Goal: Task Accomplishment & Management: Use online tool/utility

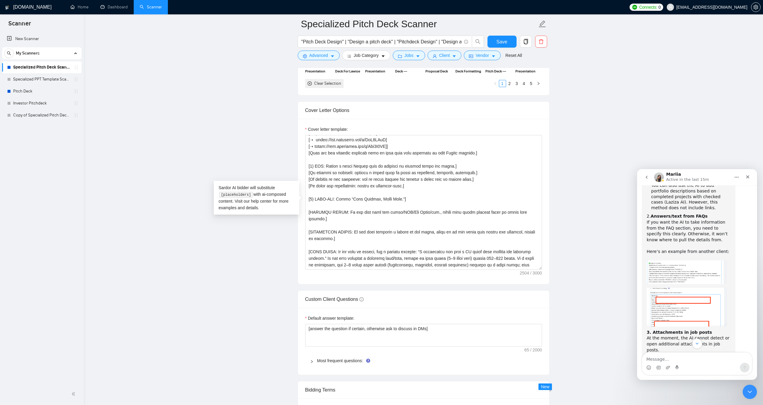
scroll to position [1004, 0]
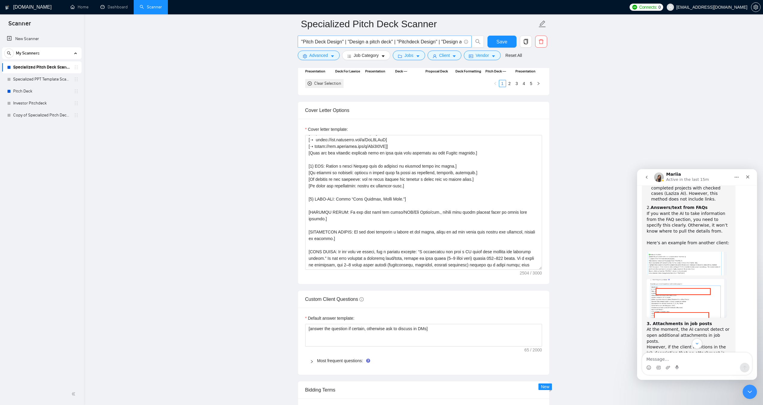
drag, startPoint x: 43, startPoint y: 82, endPoint x: 433, endPoint y: 36, distance: 392.8
click at [43, 82] on link "Specialized PPT Template Scanner" at bounding box center [41, 79] width 57 height 12
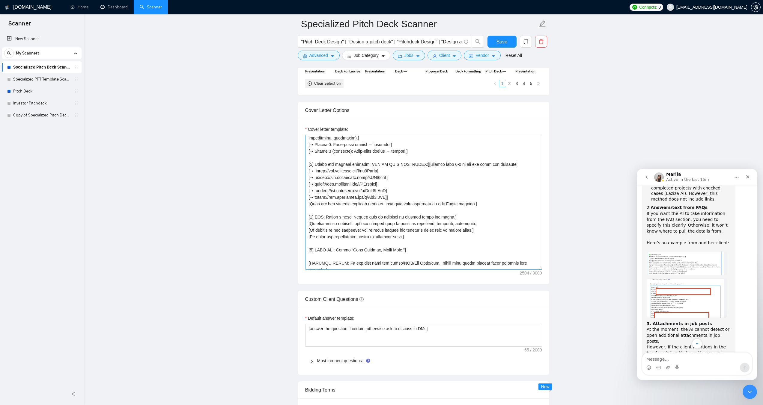
scroll to position [125, 0]
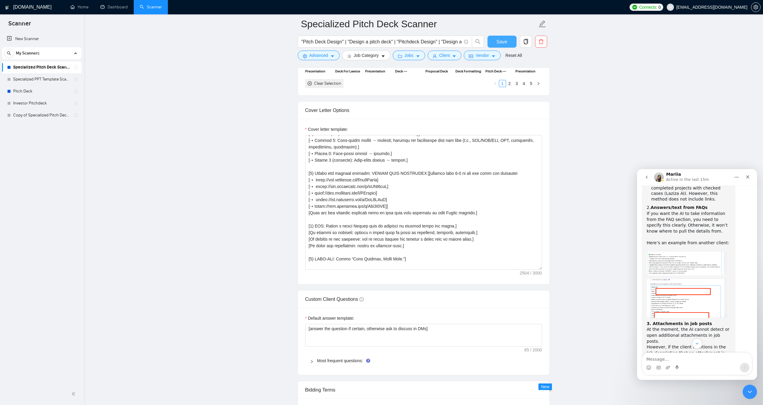
click at [501, 42] on span "Save" at bounding box center [501, 41] width 11 height 7
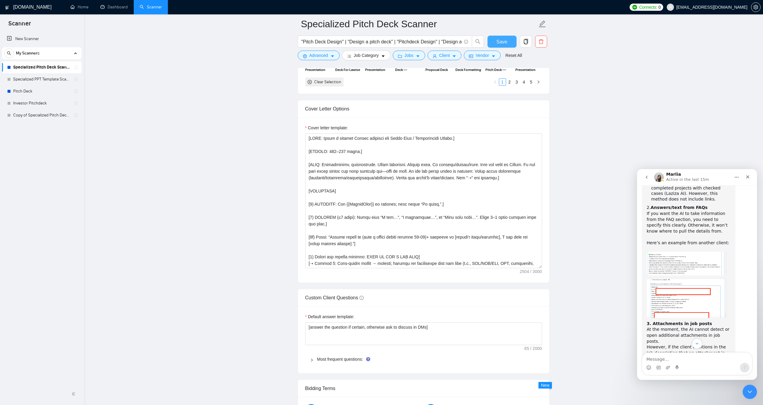
scroll to position [689, 0]
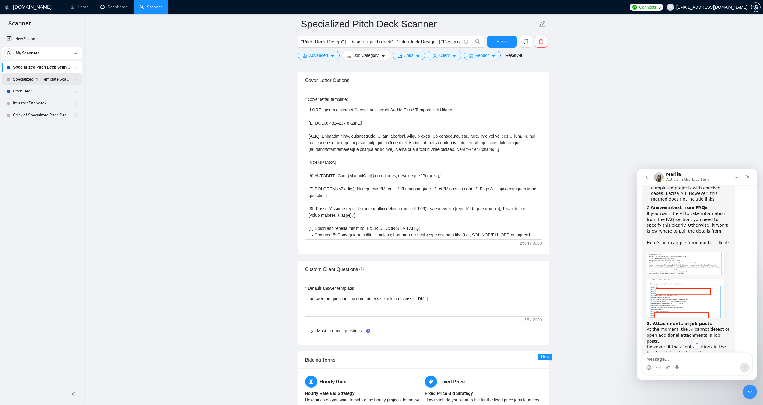
click at [24, 80] on link "Specialized PPT Template Scanner" at bounding box center [41, 79] width 57 height 12
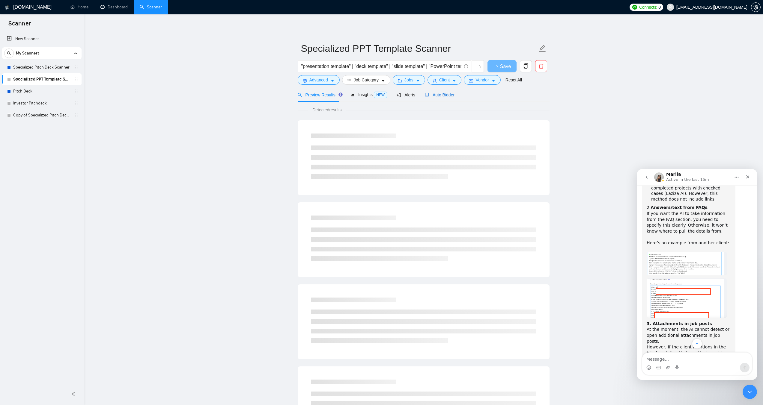
click at [436, 95] on span "Auto Bidder" at bounding box center [440, 95] width 30 height 5
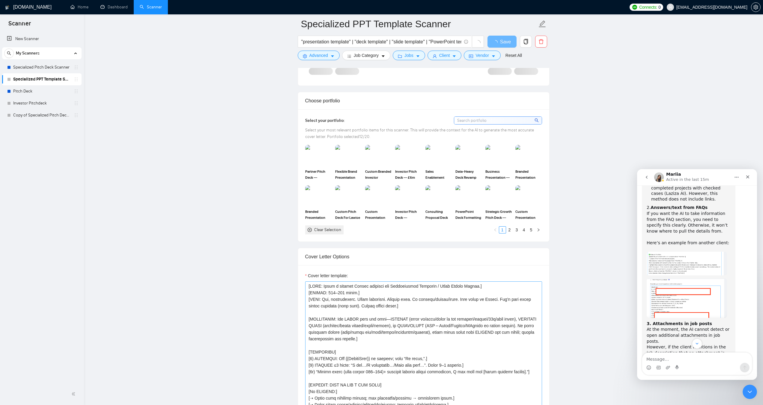
scroll to position [479, 0]
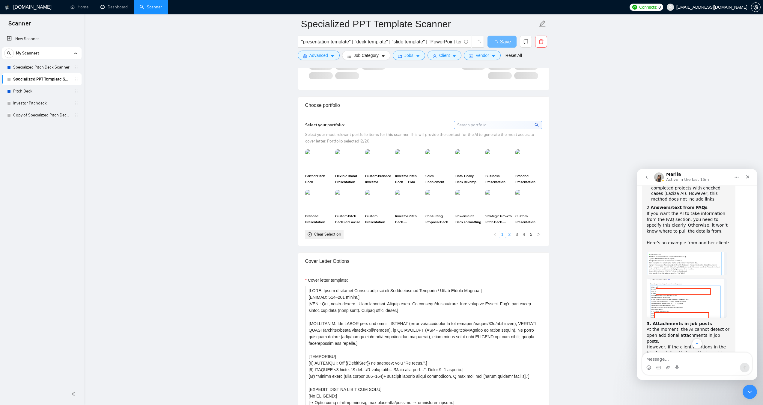
click at [507, 234] on link "2" at bounding box center [509, 234] width 7 height 7
click at [515, 235] on link "3" at bounding box center [516, 234] width 7 height 7
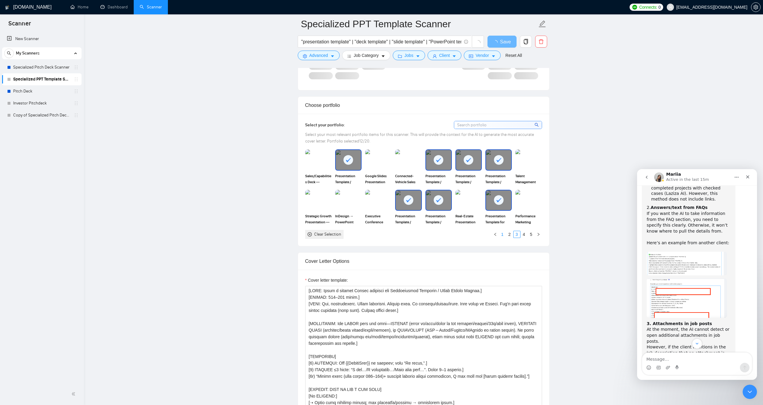
click at [499, 235] on link "1" at bounding box center [502, 234] width 7 height 7
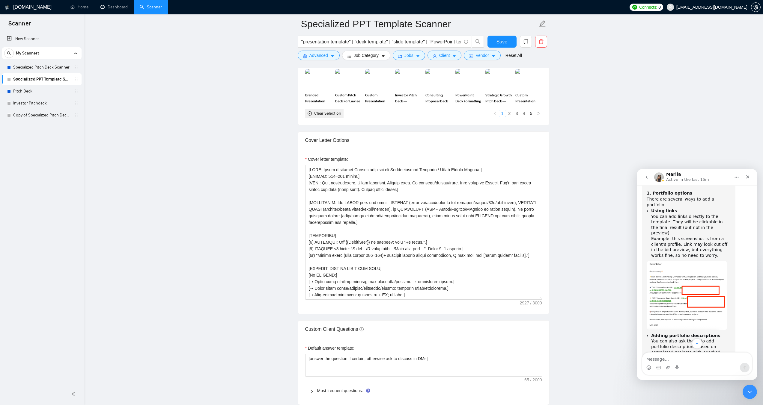
scroll to position [824, 0]
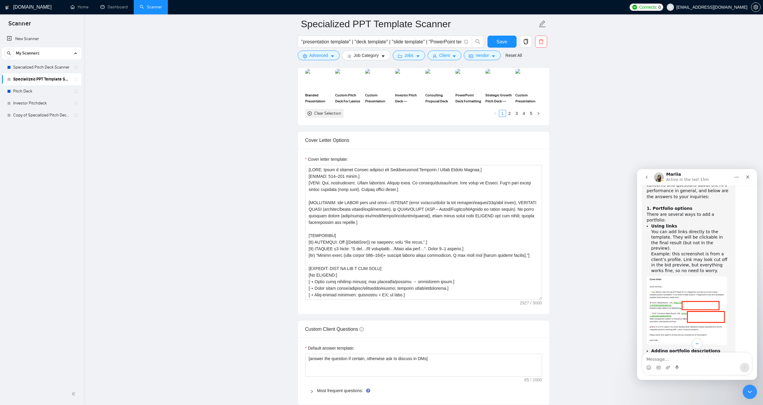
click at [708, 277] on img "Mariia says…" at bounding box center [686, 311] width 80 height 69
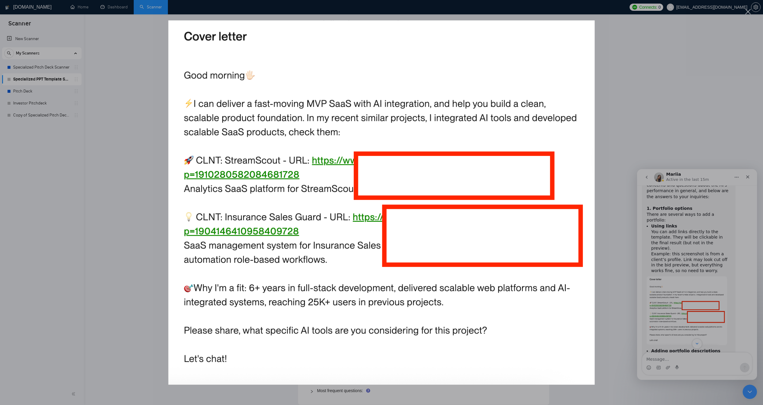
click at [671, 129] on div "Intercom messenger" at bounding box center [381, 202] width 763 height 405
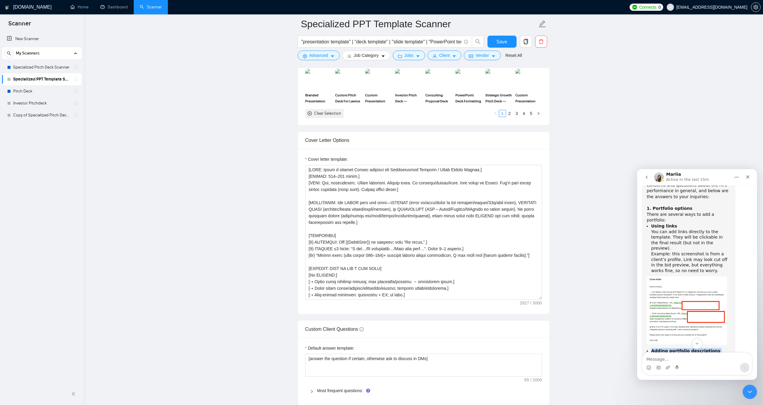
drag, startPoint x: 716, startPoint y: 289, endPoint x: 646, endPoint y: 264, distance: 74.6
copy li "Adding portfolio descriptions You can also ask the AI to add portfolio descript…"
click at [684, 360] on textarea "Message…" at bounding box center [697, 358] width 110 height 10
paste textarea "Adding portfolio descriptions You can also ask the AI to add portfolio descript…"
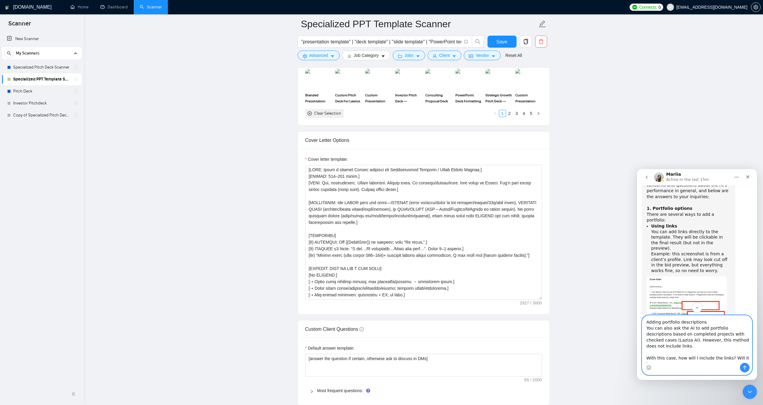
scroll to position [4, 0]
type textarea "Adding portfolio descriptions You can also ask the AI to add portfolio descript…"
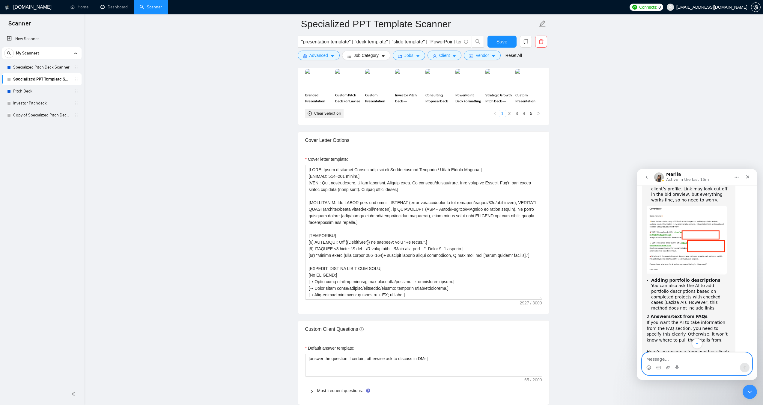
scroll to position [916, 0]
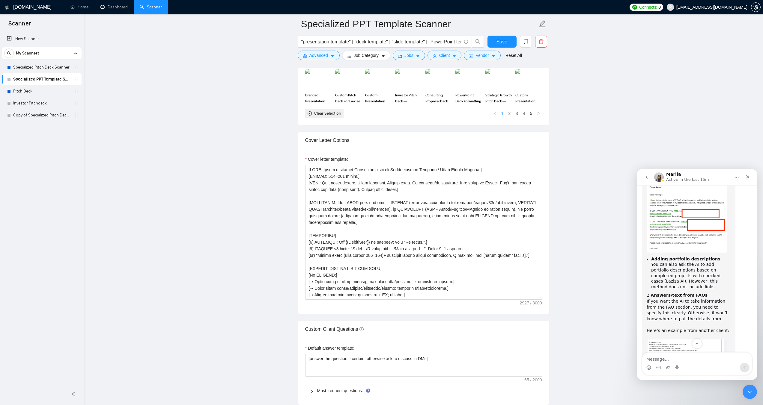
click at [683, 366] on img "Mariia says…" at bounding box center [686, 386] width 80 height 40
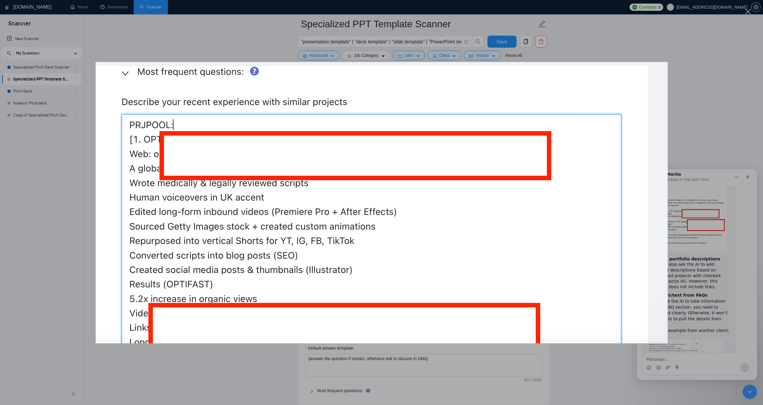
scroll to position [0, 0]
click at [677, 135] on div "Intercom messenger" at bounding box center [381, 202] width 763 height 405
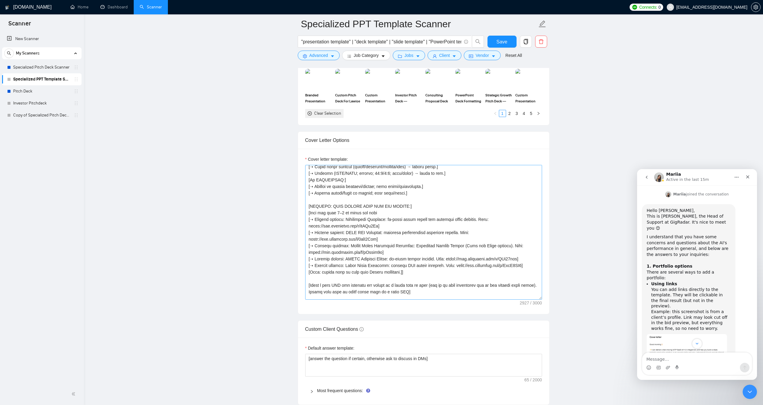
scroll to position [150, 0]
drag, startPoint x: 330, startPoint y: 204, endPoint x: 404, endPoint y: 203, distance: 73.1
click at [404, 203] on textarea "Cover letter template:" at bounding box center [423, 232] width 237 height 135
drag, startPoint x: 316, startPoint y: 218, endPoint x: 487, endPoint y: 218, distance: 171.7
click at [487, 218] on textarea "Cover letter template:" at bounding box center [423, 232] width 237 height 135
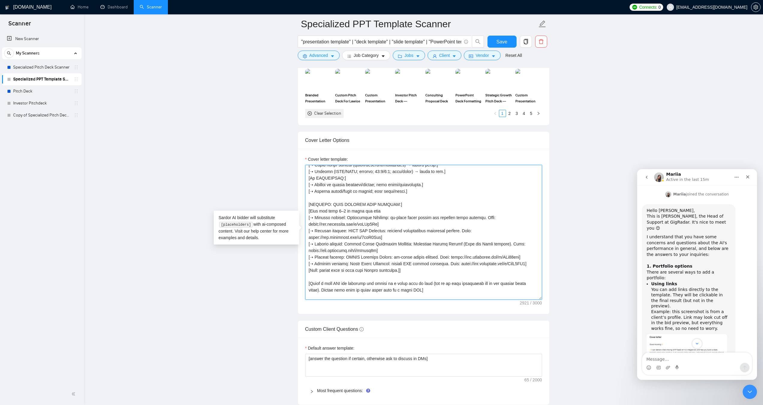
click at [432, 274] on textarea "Cover letter template:" at bounding box center [423, 232] width 237 height 135
click at [392, 212] on textarea "Cover letter template:" at bounding box center [423, 232] width 237 height 135
drag, startPoint x: 309, startPoint y: 225, endPoint x: 315, endPoint y: 219, distance: 8.7
click at [315, 219] on textarea "Cover letter template:" at bounding box center [423, 232] width 237 height 135
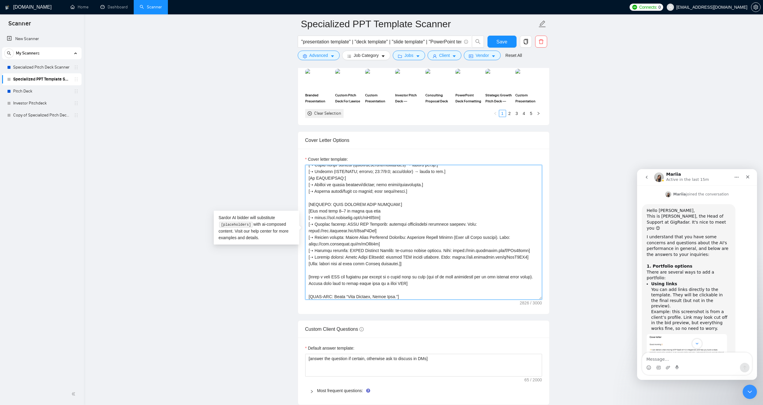
drag, startPoint x: 465, startPoint y: 224, endPoint x: 315, endPoint y: 226, distance: 149.8
click at [315, 226] on textarea "Cover letter template:" at bounding box center [423, 232] width 237 height 135
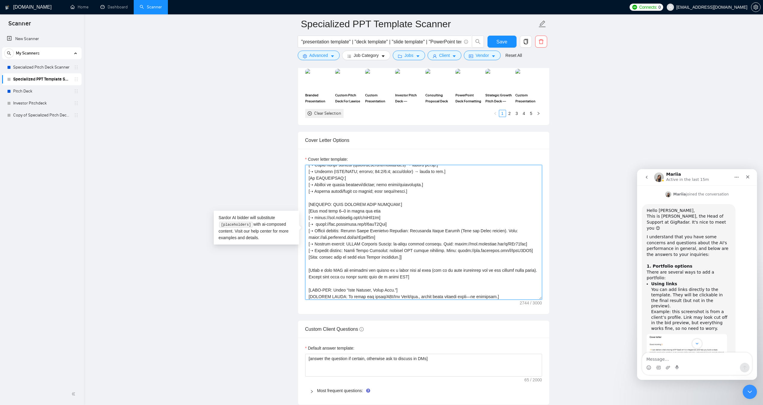
drag, startPoint x: 501, startPoint y: 231, endPoint x: 315, endPoint y: 232, distance: 185.8
click at [315, 232] on textarea "Cover letter template:" at bounding box center [423, 232] width 237 height 135
click at [511, 233] on textarea "Cover letter template:" at bounding box center [423, 232] width 237 height 135
drag, startPoint x: 511, startPoint y: 231, endPoint x: 315, endPoint y: 232, distance: 195.4
click at [315, 232] on textarea "Cover letter template:" at bounding box center [423, 232] width 237 height 135
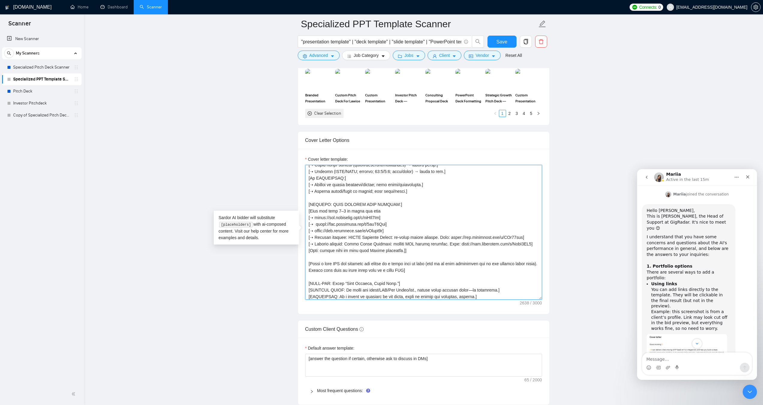
drag, startPoint x: 523, startPoint y: 236, endPoint x: 315, endPoint y: 239, distance: 208.3
click at [315, 239] on textarea "Cover letter template:" at bounding box center [423, 232] width 237 height 135
click at [440, 239] on textarea "Cover letter template:" at bounding box center [423, 232] width 237 height 135
drag, startPoint x: 446, startPoint y: 238, endPoint x: 315, endPoint y: 240, distance: 131.3
click at [315, 240] on textarea "Cover letter template:" at bounding box center [423, 232] width 237 height 135
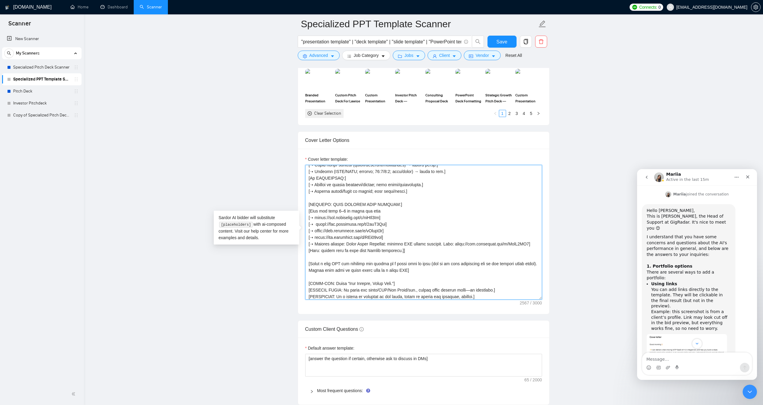
drag, startPoint x: 454, startPoint y: 245, endPoint x: 316, endPoint y: 247, distance: 138.4
click at [316, 247] on textarea "Cover letter template:" at bounding box center [423, 232] width 237 height 135
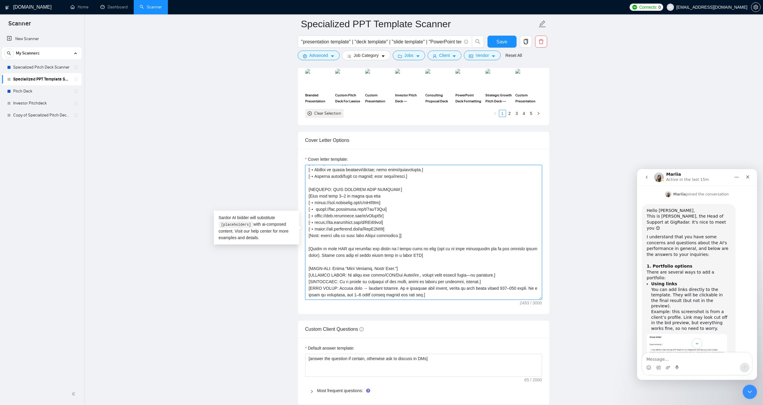
scroll to position [0, 0]
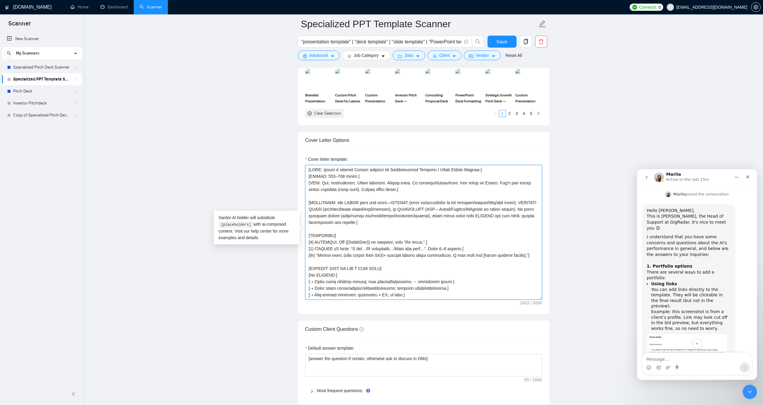
click at [514, 202] on textarea "Cover letter template:" at bounding box center [423, 232] width 237 height 135
click at [519, 203] on textarea "Cover letter template:" at bounding box center [423, 232] width 237 height 135
click at [388, 221] on textarea "Cover letter template:" at bounding box center [423, 232] width 237 height 135
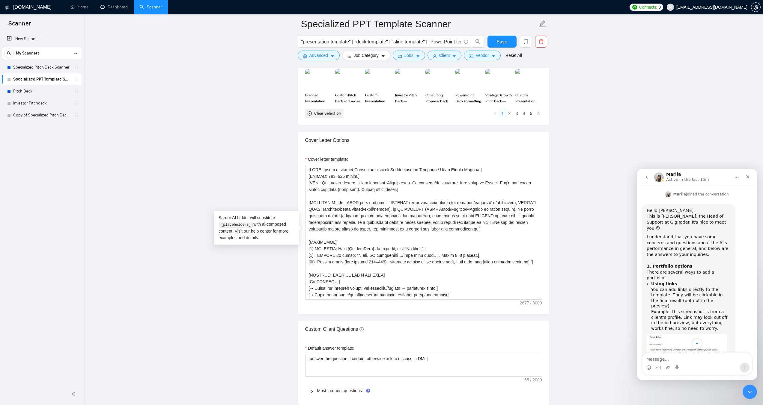
click at [240, 183] on main "Specialized PPT Template Scanner "presentation template" | "deck template" | "s…" at bounding box center [423, 223] width 660 height 1656
drag, startPoint x: 502, startPoint y: 230, endPoint x: 393, endPoint y: 227, distance: 109.4
click at [393, 227] on textarea "Cover letter template:" at bounding box center [423, 232] width 237 height 135
click at [500, 227] on textarea "Cover letter template:" at bounding box center [423, 232] width 237 height 135
click at [502, 229] on textarea "Cover letter template:" at bounding box center [423, 232] width 237 height 135
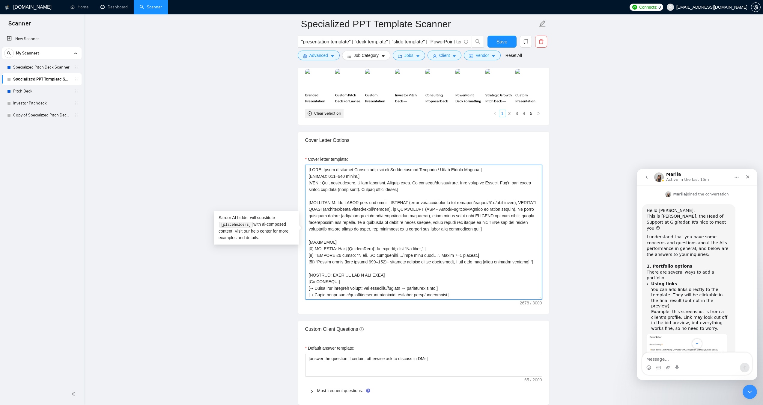
drag, startPoint x: 502, startPoint y: 229, endPoint x: 390, endPoint y: 221, distance: 113.3
click at [390, 221] on textarea "Cover letter template:" at bounding box center [423, 232] width 237 height 135
click at [454, 222] on textarea "Cover letter template:" at bounding box center [423, 232] width 237 height 135
drag, startPoint x: 491, startPoint y: 222, endPoint x: 479, endPoint y: 222, distance: 11.4
click at [479, 222] on textarea "Cover letter template:" at bounding box center [423, 232] width 237 height 135
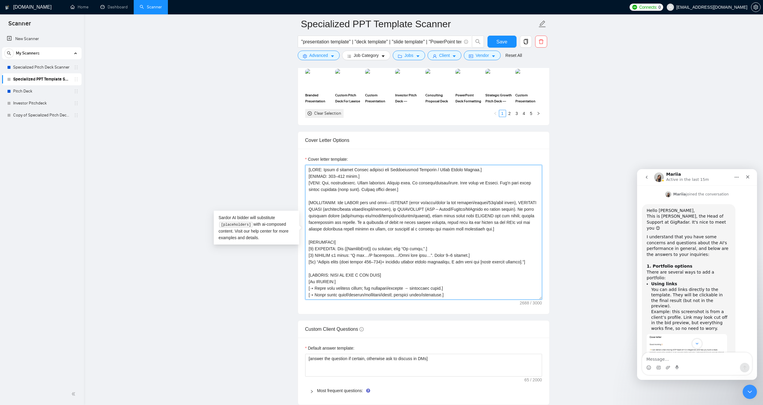
drag, startPoint x: 389, startPoint y: 221, endPoint x: 522, endPoint y: 229, distance: 132.7
click at [522, 229] on textarea "Cover letter template:" at bounding box center [423, 232] width 237 height 135
type textarea "[LORE: Ipsum d sitamet Consec adipisci eli Seddoeiusmod Temporin / Utlab Etdolo…"
click at [42, 65] on link "Specialized Pitch Deck Scanner" at bounding box center [41, 67] width 57 height 12
click at [504, 40] on span "Save" at bounding box center [501, 41] width 11 height 7
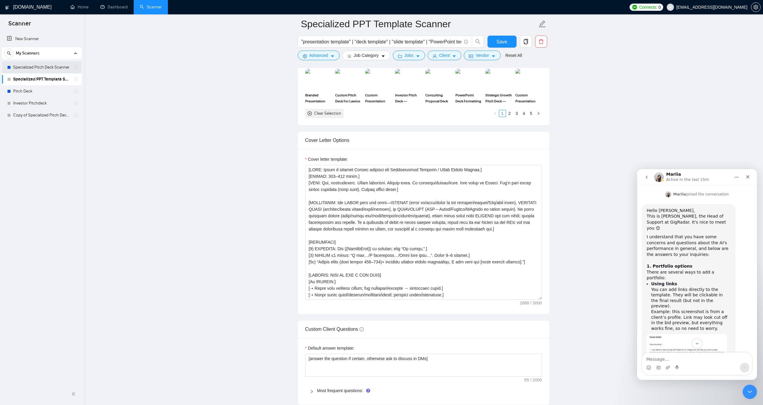
click at [26, 65] on link "Specialized Pitch Deck Scanner" at bounding box center [41, 67] width 57 height 12
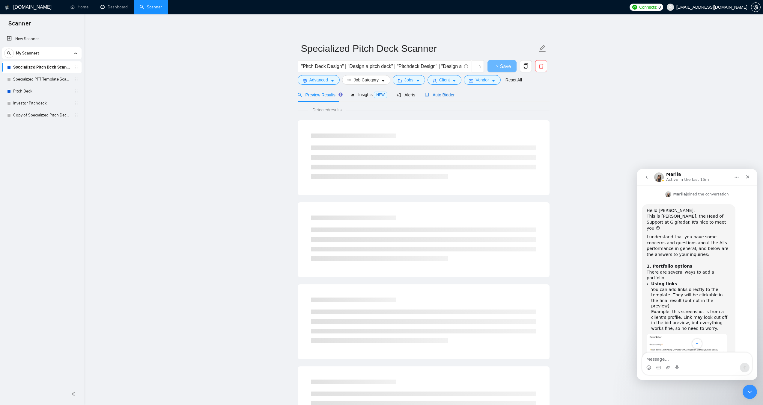
click at [430, 93] on span "Auto Bidder" at bounding box center [440, 95] width 30 height 5
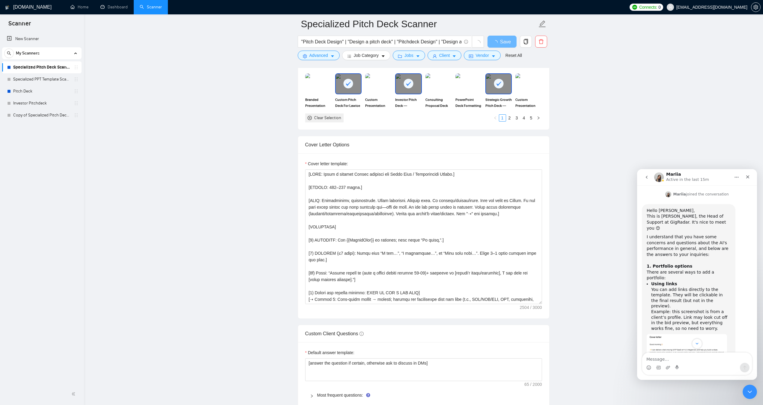
scroll to position [599, 0]
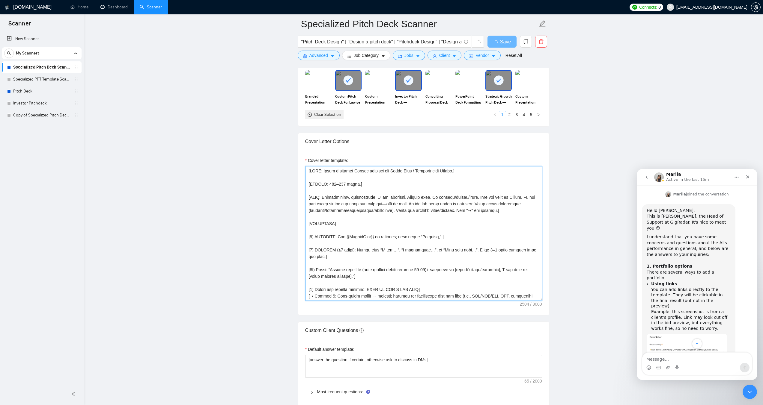
click at [489, 209] on textarea "Cover letter template:" at bounding box center [423, 233] width 237 height 135
click at [490, 210] on textarea "Cover letter template:" at bounding box center [423, 233] width 237 height 135
paste textarea "If a question is asked in cover letter section, first look for the answer in th…"
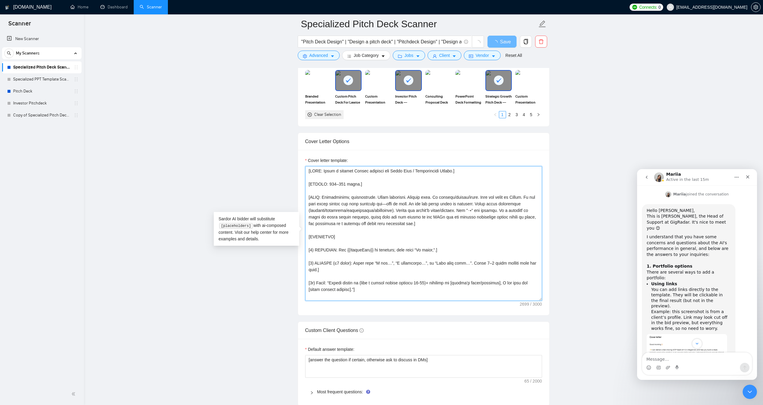
click at [456, 231] on textarea "Cover letter template:" at bounding box center [423, 233] width 237 height 135
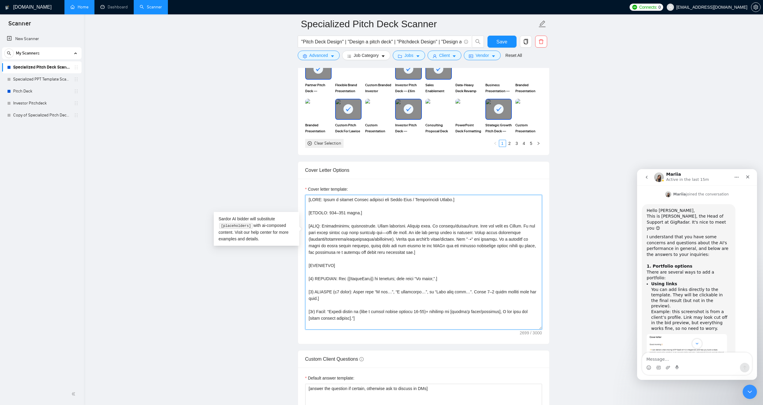
type textarea "[LORE: Ipsum d sitamet Consec adipisci eli Seddo Eius / Temporincidi Utlabo.] […"
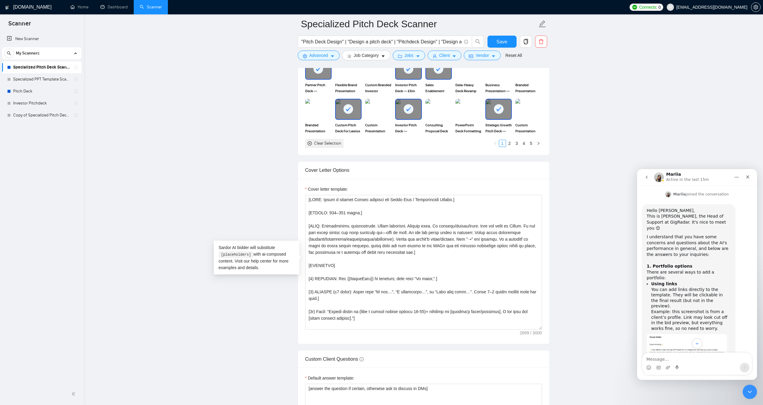
click at [55, 71] on link "Specialized Pitch Deck Scanner" at bounding box center [41, 67] width 57 height 12
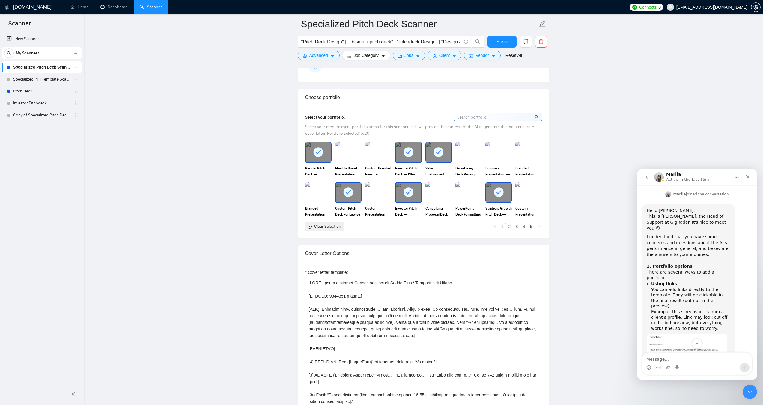
scroll to position [509, 0]
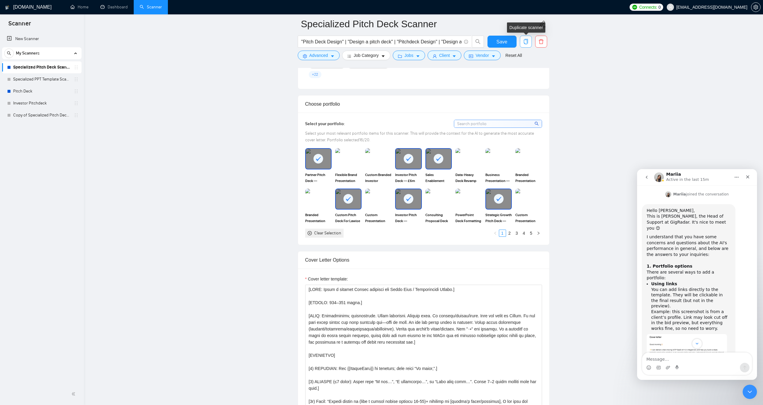
click at [529, 43] on span "copy" at bounding box center [525, 41] width 11 height 5
click at [507, 74] on span "No" at bounding box center [508, 72] width 5 height 7
click at [499, 41] on span "Save" at bounding box center [501, 41] width 11 height 7
click at [524, 39] on icon "copy" at bounding box center [525, 41] width 5 height 5
click at [522, 74] on span "Yes" at bounding box center [521, 72] width 7 height 7
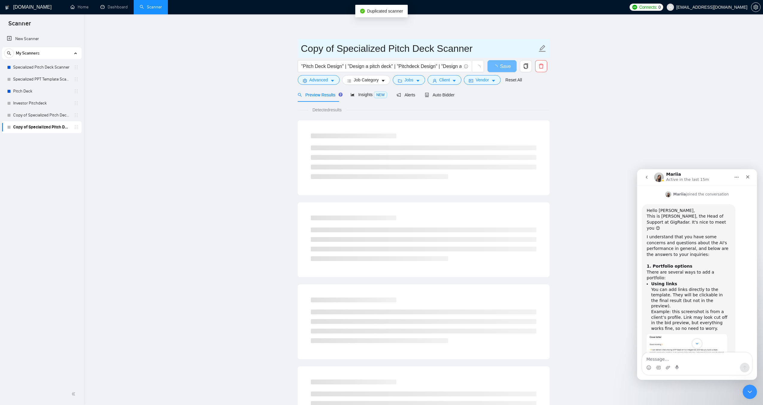
click at [419, 53] on input "Copy of Specialized Pitch Deck Scanner" at bounding box center [419, 48] width 236 height 15
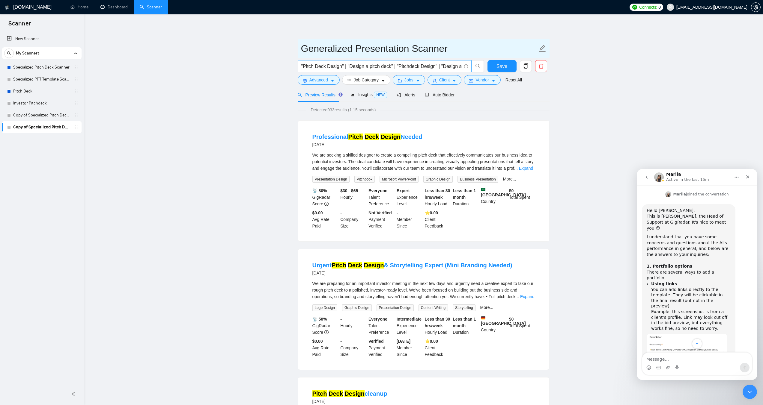
type input "Generalized Presentation Scanner"
click at [466, 67] on icon "info-circle" at bounding box center [465, 66] width 0 height 2
click at [470, 58] on link "Learn more" at bounding box center [473, 56] width 22 height 5
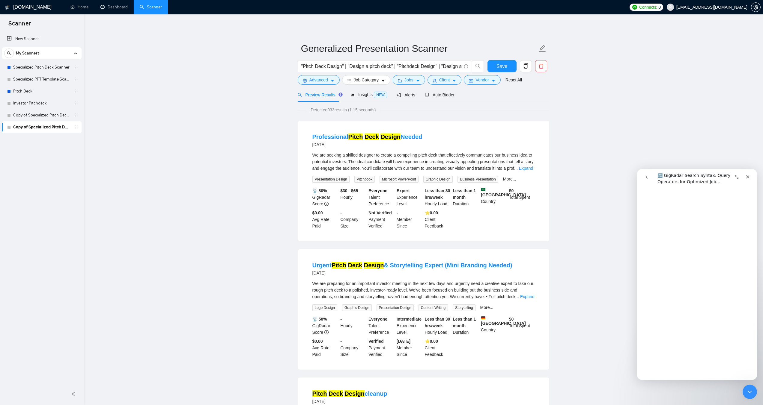
scroll to position [1536, 0]
click at [352, 66] on input ""Pitch Deck Design" | "Design a pitch deck" | "Pitchdeck Design" | "Design a pi…" at bounding box center [381, 66] width 160 height 7
paste input "("sales deck" | "demo deck" | "sales presentation" | ("case study" ("deck" | "p…"
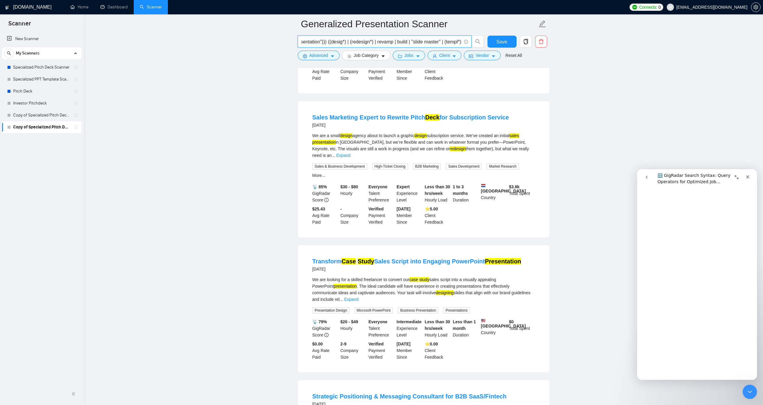
scroll to position [419, 0]
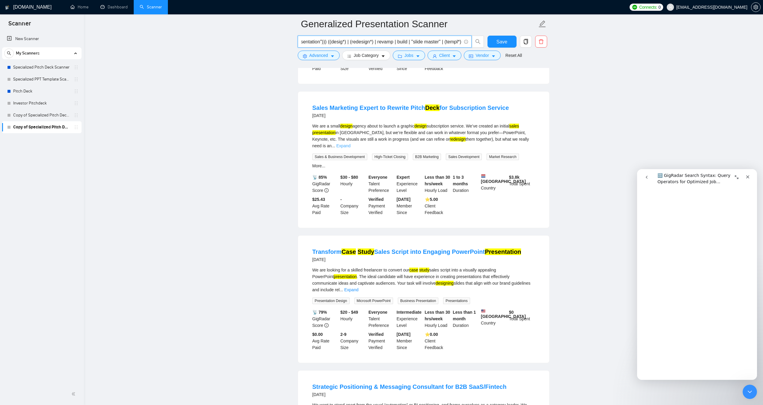
type input "("sales deck" | "demo deck" | "sales presentation" | ("case study" ("deck" | "p…"
click at [350, 144] on link "Expand" at bounding box center [343, 146] width 14 height 5
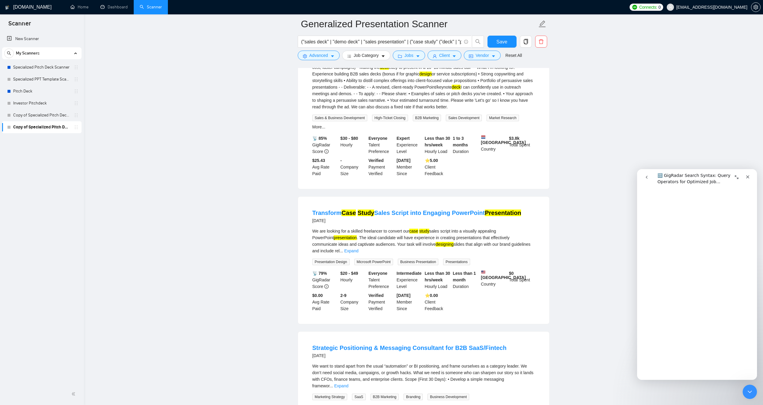
scroll to position [539, 0]
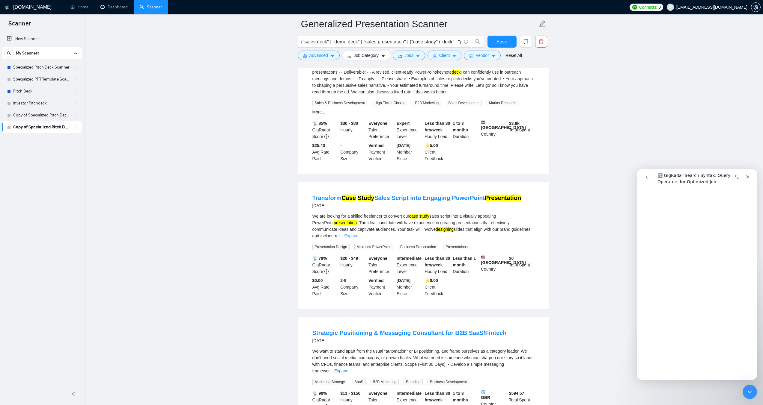
click at [358, 234] on link "Expand" at bounding box center [351, 236] width 14 height 5
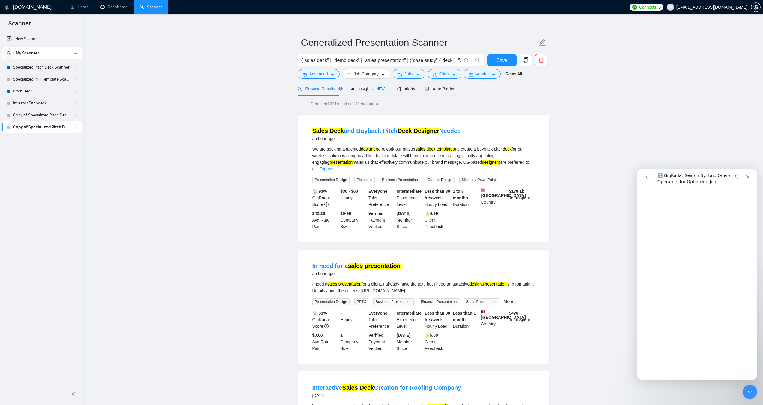
scroll to position [0, 0]
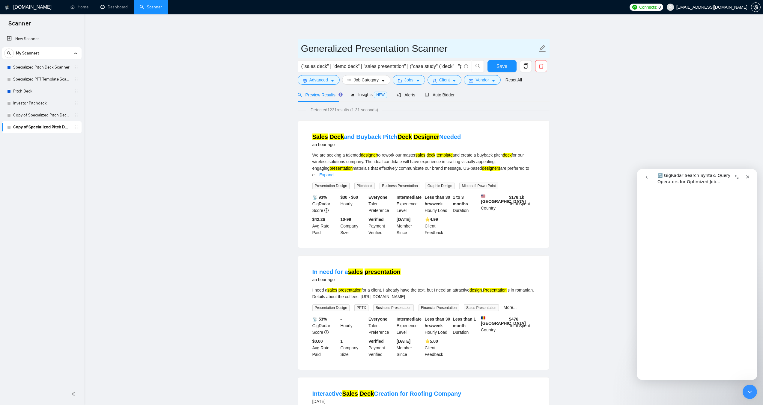
click at [422, 46] on input "Generalized Presentation Scanner" at bounding box center [419, 48] width 236 height 15
type input "Sales Deck"
click at [646, 176] on icon "go back" at bounding box center [646, 177] width 5 height 5
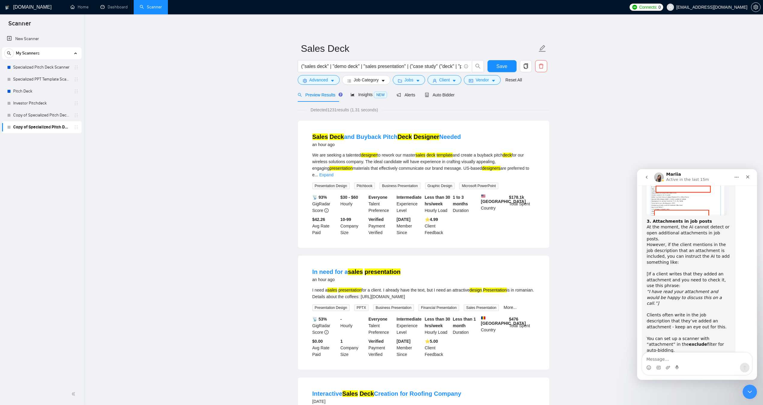
scroll to position [1126, 0]
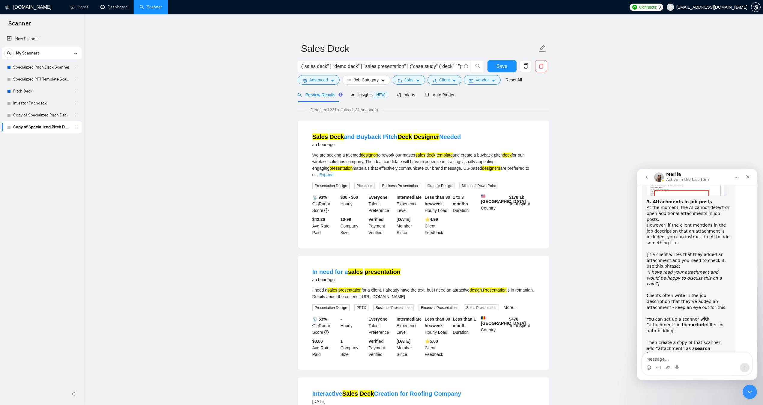
click at [646, 174] on button "go back" at bounding box center [646, 177] width 11 height 11
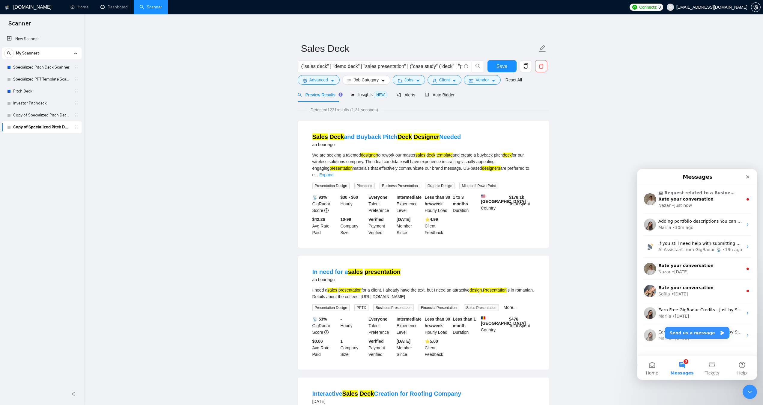
scroll to position [0, 0]
click at [699, 204] on div "Nazar • Just now" at bounding box center [700, 206] width 84 height 6
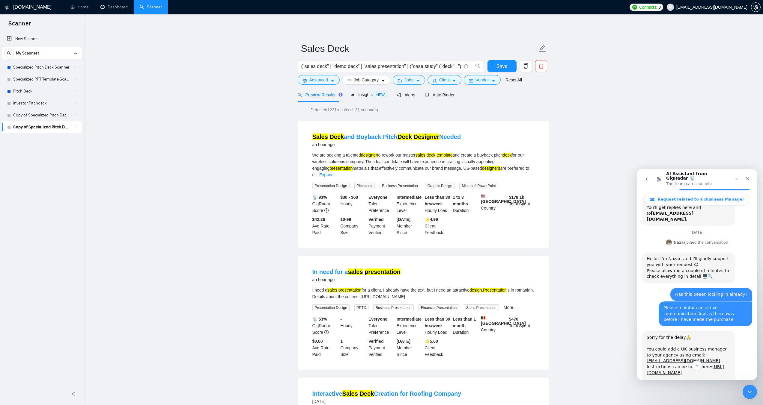
scroll to position [478, 0]
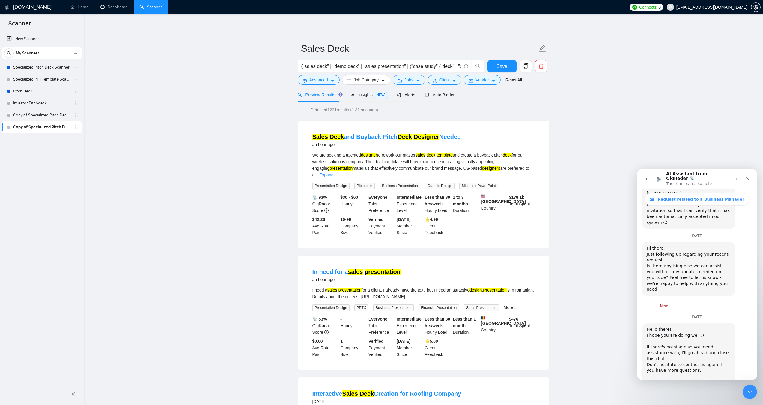
click at [646, 179] on icon "go back" at bounding box center [646, 179] width 5 height 5
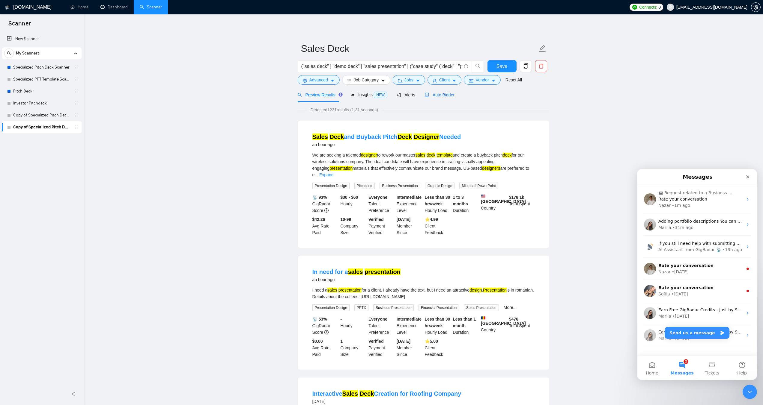
click at [435, 94] on span "Auto Bidder" at bounding box center [440, 95] width 30 height 5
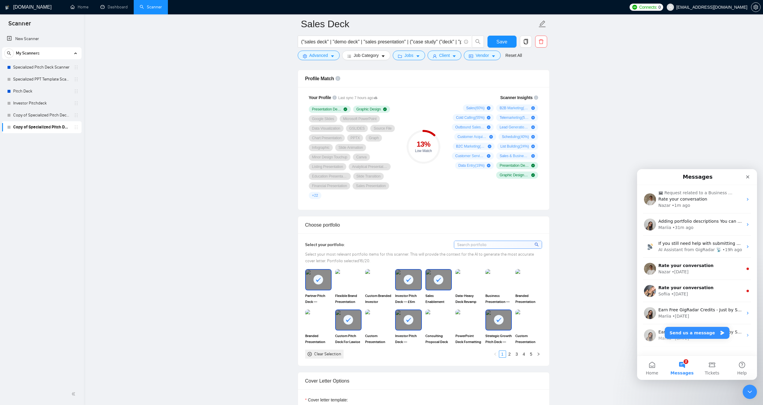
scroll to position [390, 0]
click at [320, 280] on rect at bounding box center [318, 279] width 10 height 10
click at [378, 283] on img at bounding box center [378, 279] width 25 height 20
click at [410, 280] on rect at bounding box center [409, 279] width 10 height 10
click at [408, 315] on rect at bounding box center [409, 319] width 10 height 10
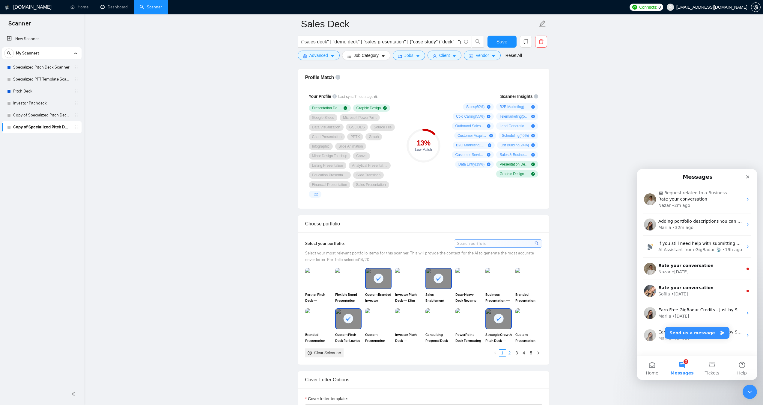
click at [510, 353] on link "2" at bounding box center [509, 353] width 7 height 7
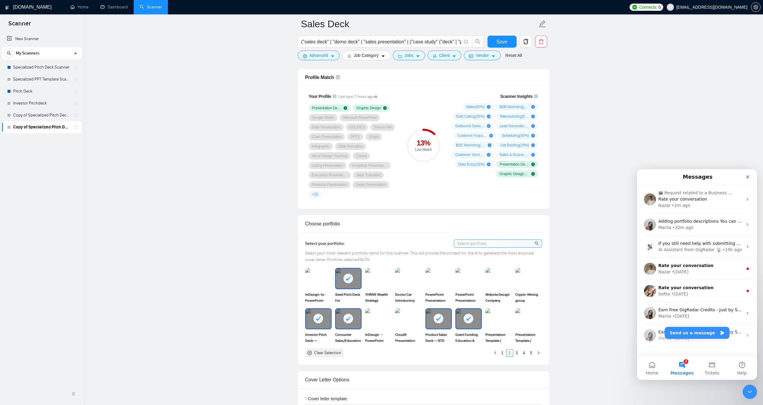
click at [345, 276] on rect at bounding box center [348, 279] width 10 height 10
click at [323, 319] on div at bounding box center [318, 319] width 25 height 20
click at [517, 354] on link "3" at bounding box center [516, 353] width 7 height 7
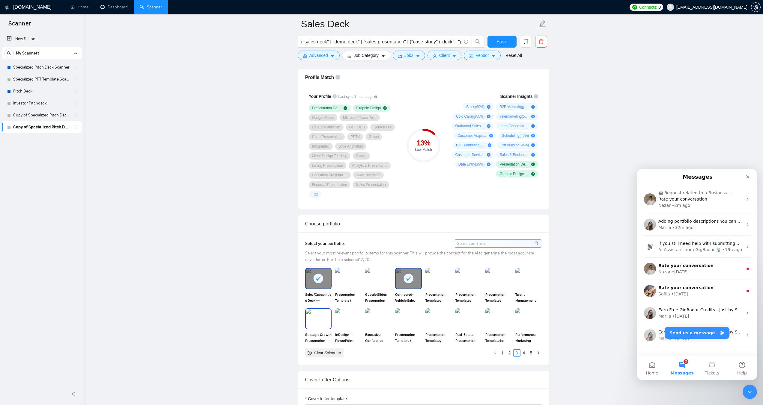
click at [322, 322] on img at bounding box center [318, 319] width 25 height 20
click at [523, 354] on link "4" at bounding box center [523, 353] width 7 height 7
click at [530, 353] on link "5" at bounding box center [531, 353] width 7 height 7
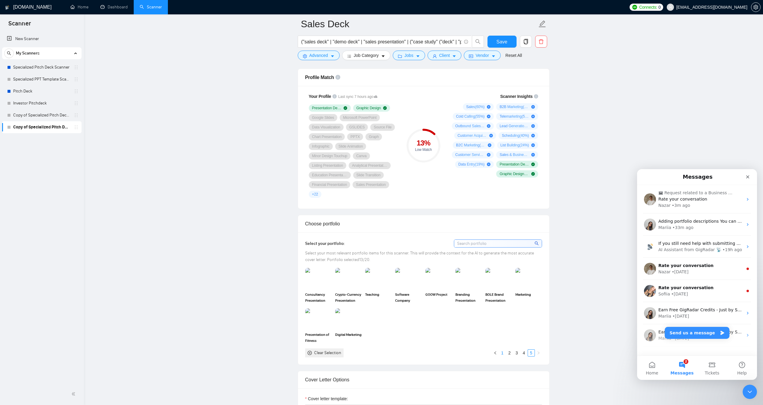
click at [502, 353] on link "1" at bounding box center [502, 353] width 7 height 7
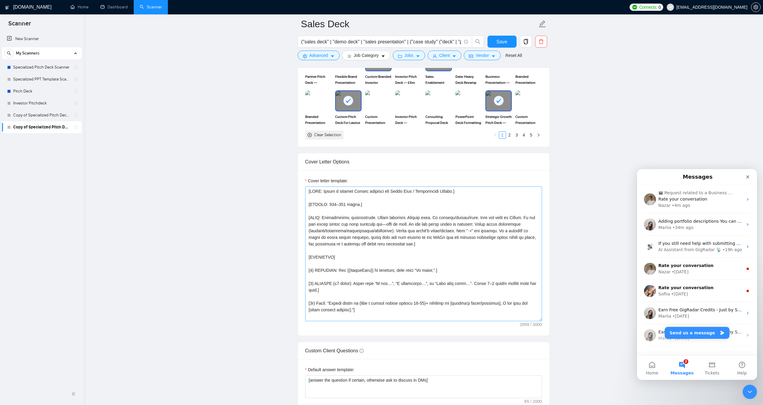
scroll to position [629, 0]
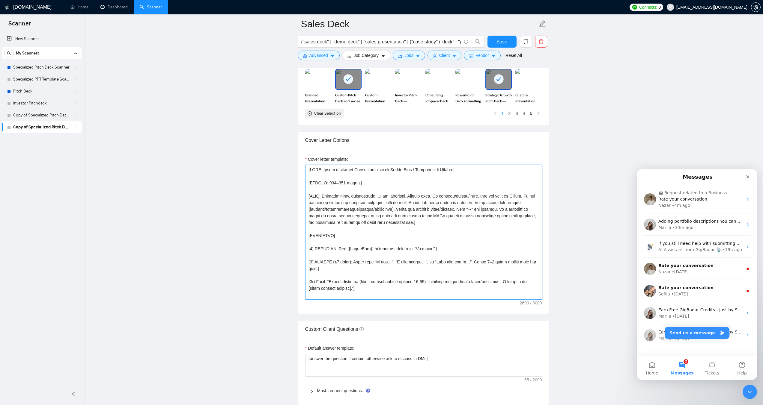
click at [364, 232] on textarea "Cover letter template:" at bounding box center [423, 232] width 237 height 135
click at [363, 228] on textarea "Cover letter template:" at bounding box center [423, 232] width 237 height 135
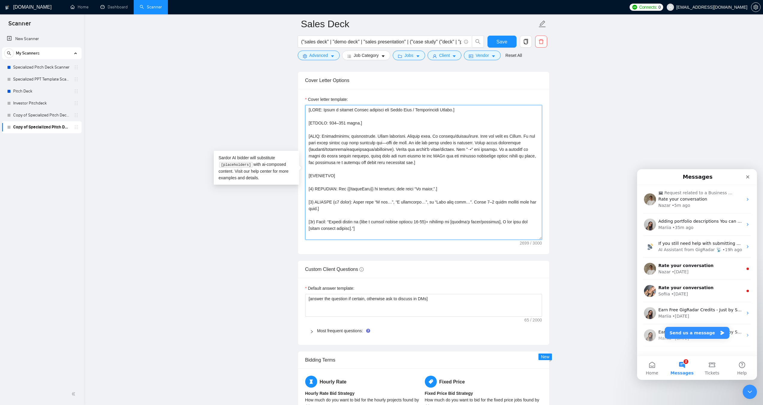
scroll to position [719, 0]
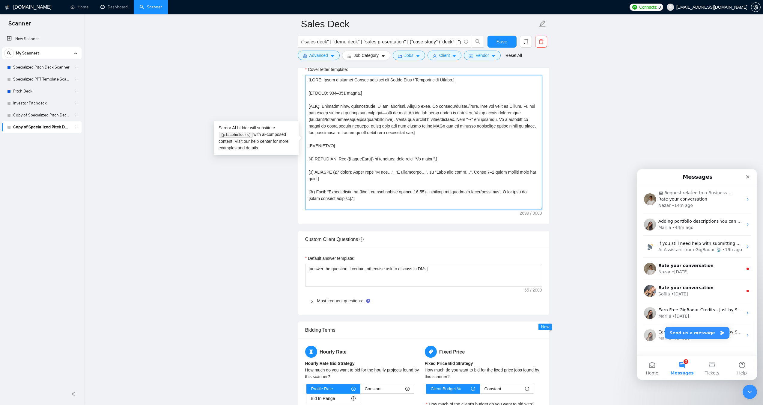
click at [456, 160] on textarea "Cover letter template:" at bounding box center [423, 142] width 237 height 135
click at [416, 153] on textarea "Cover letter template:" at bounding box center [423, 142] width 237 height 135
paste textarea "Lorem Ipsu / Dolor Sitametconse Adipis.] [ELITSE: 453–547 doeiu.] [TEMP: Incidi…"
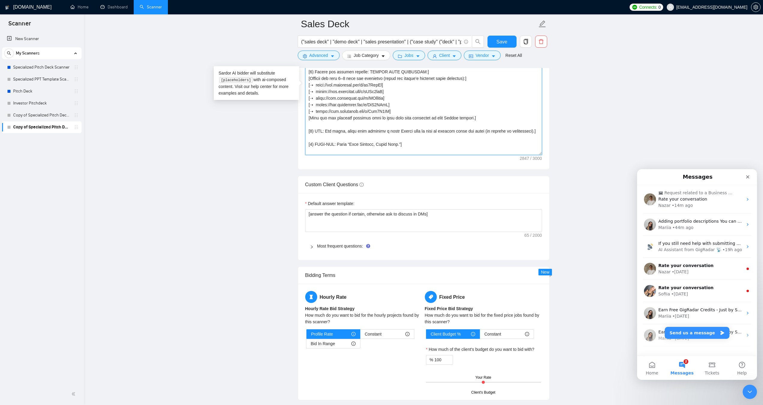
scroll to position [779, 0]
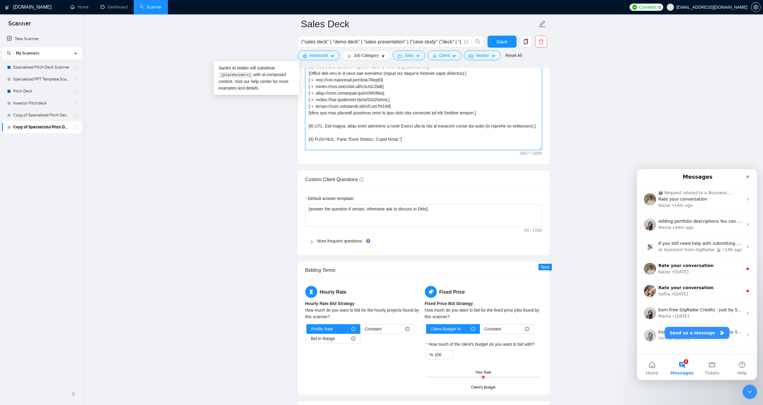
type textarea "[LORE: Ipsum d sitamet Consec adipisci eli Seddo Eius / Tempo Incididuntut Labo…"
click at [313, 241] on icon "right" at bounding box center [312, 242] width 4 height 4
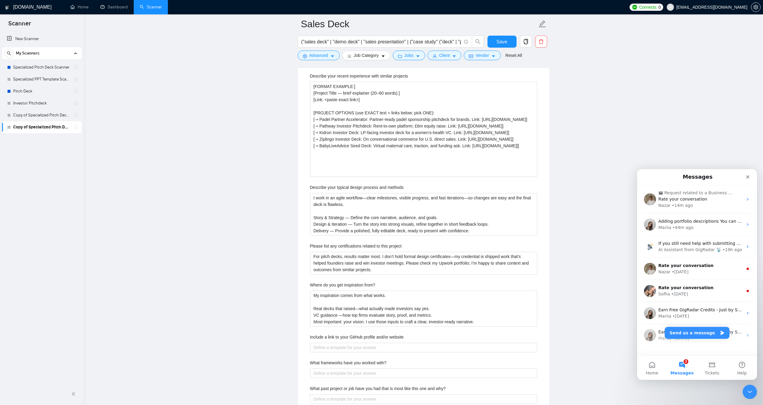
scroll to position [959, 0]
drag, startPoint x: 309, startPoint y: 76, endPoint x: 410, endPoint y: 75, distance: 100.4
click at [410, 75] on div "Describe your recent experience with similar projects [FORMAT EXAMPLE:] [Projec…" at bounding box center [423, 315] width 237 height 494
copy label "Describe your recent experience with similar projects"
click at [315, 203] on methods "I work in an agile workflow—clear milestones, visible progress, and fast iterat…" at bounding box center [423, 213] width 227 height 43
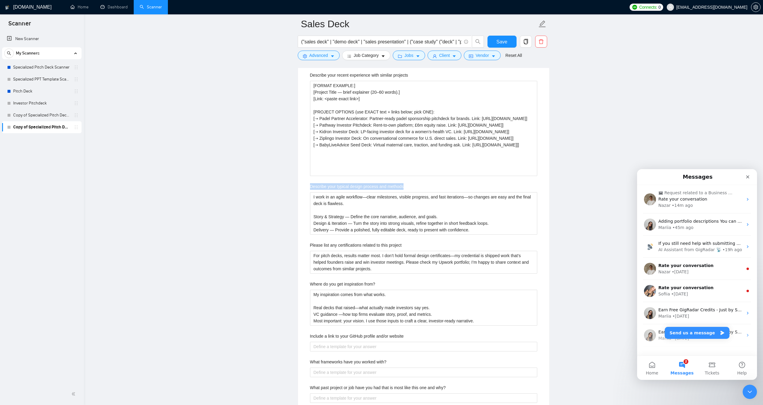
drag, startPoint x: 309, startPoint y: 187, endPoint x: 404, endPoint y: 187, distance: 94.7
click at [404, 187] on div "Describe your recent experience with similar projects [FORMAT EXAMPLE:] [Projec…" at bounding box center [423, 315] width 237 height 494
copy label "Describe your typical design process and methods"
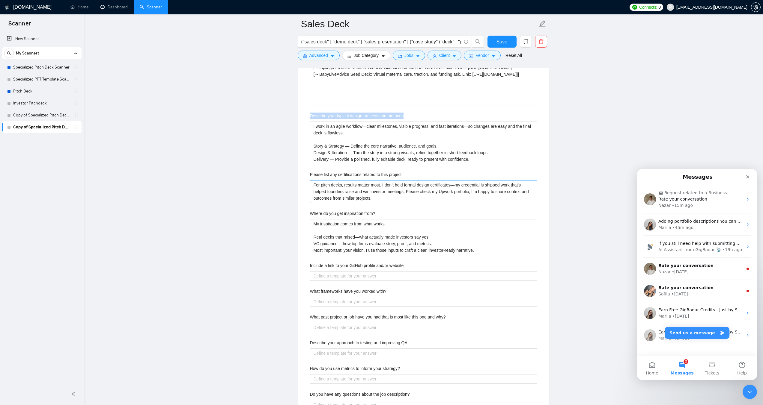
scroll to position [1049, 0]
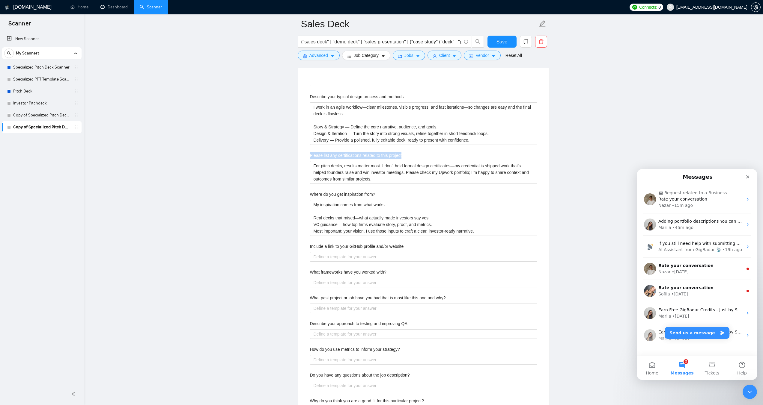
drag, startPoint x: 309, startPoint y: 155, endPoint x: 409, endPoint y: 153, distance: 99.5
click at [409, 153] on div "Describe your recent experience with similar projects [FORMAT EXAMPLE:] [Projec…" at bounding box center [423, 225] width 237 height 494
copy label "Please list any certifications related to this project"
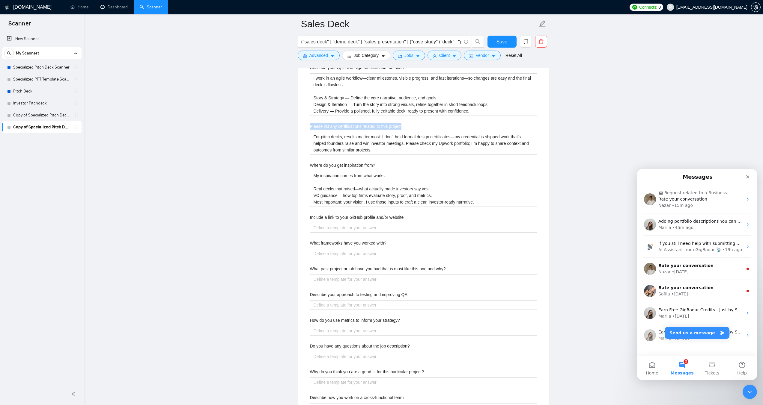
scroll to position [1079, 0]
drag, startPoint x: 327, startPoint y: 166, endPoint x: 383, endPoint y: 169, distance: 56.1
click at [383, 169] on div "Where do you get inspiration from?" at bounding box center [423, 165] width 227 height 9
copy label "Where do you get inspiration from?"
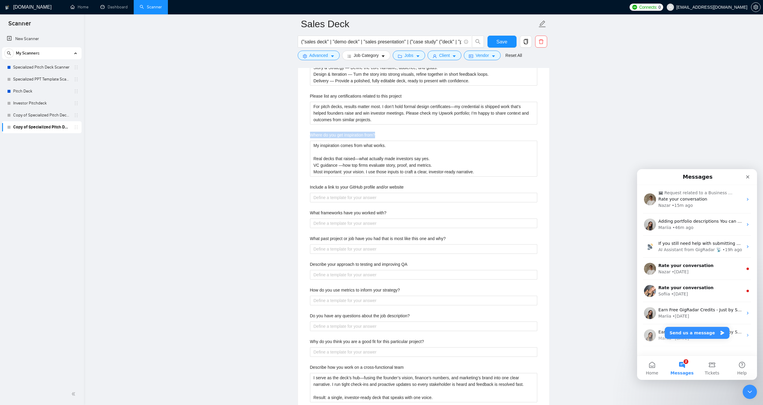
scroll to position [1109, 0]
drag, startPoint x: 309, startPoint y: 212, endPoint x: 387, endPoint y: 209, distance: 77.9
click at [387, 209] on div "Describe your recent experience with similar projects [FORMAT EXAMPLE:] [Projec…" at bounding box center [423, 165] width 237 height 494
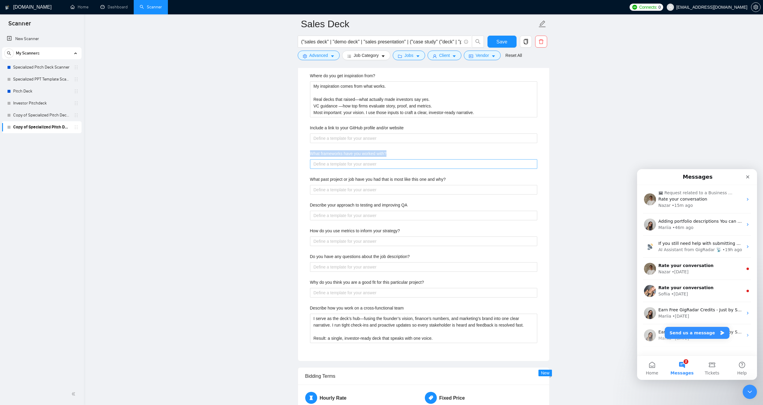
scroll to position [1169, 0]
copy label "What frameworks have you worked with?"
drag, startPoint x: 310, startPoint y: 280, endPoint x: 435, endPoint y: 282, distance: 125.3
click at [435, 282] on div "Why do you think you are a good fit for this particular project?" at bounding box center [423, 282] width 227 height 9
copy label "Why do you think you are a good fit for this particular project?"
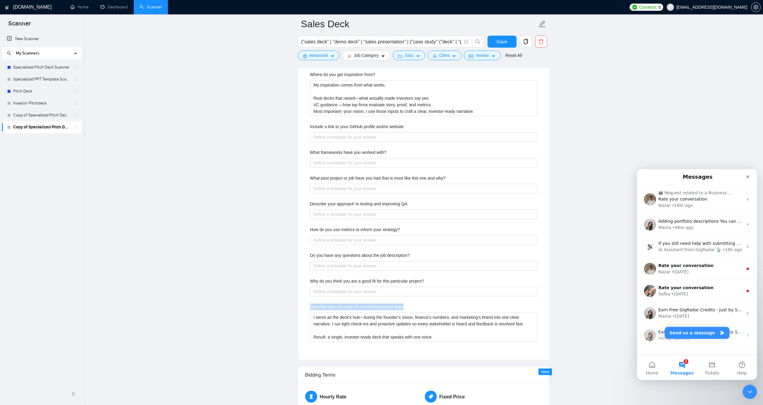
drag, startPoint x: 310, startPoint y: 309, endPoint x: 409, endPoint y: 307, distance: 98.6
click at [409, 307] on div "Describe how you work on a cross-functional team" at bounding box center [423, 308] width 227 height 9
copy label "Describe how you work on a cross-functional team"
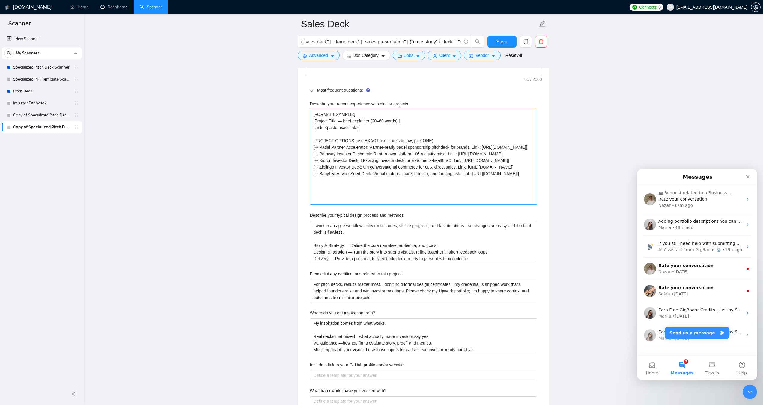
scroll to position [929, 0]
click at [360, 163] on projects "[FORMAT EXAMPLE:] [Project Title — brief explainer (20–60 words).] [Link: <past…" at bounding box center [423, 158] width 227 height 95
paste projects "Pick ONE relevant item below, write 1–2 lines on sales narrative/demo/ROI focus…"
type projects "[Pick ONE relevant item below, write 1–2 lines on sales narrative/demo/ROI focu…"
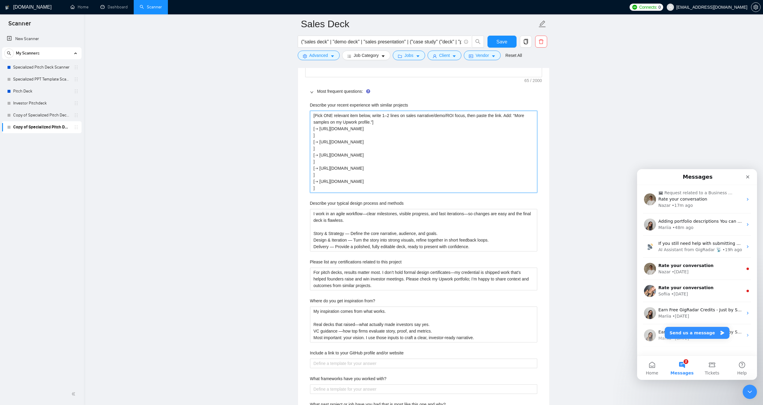
click at [398, 128] on projects "[Pick ONE relevant item below, write 1–2 lines on sales narrative/demo/ROI focu…" at bounding box center [423, 152] width 227 height 82
type projects "[Pick ONE relevant item below, write 1–2 lines on sales narrative/demo/ROI focu…"
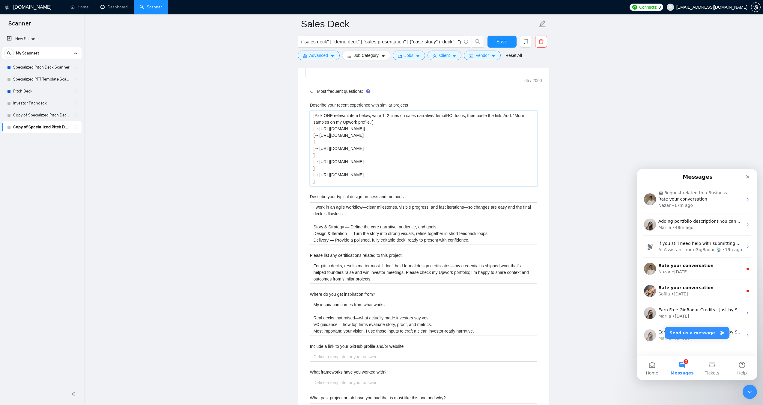
type projects "[Pick ONE relevant item below, write 1–2 lines on sales narrative/demo/ROI focu…"
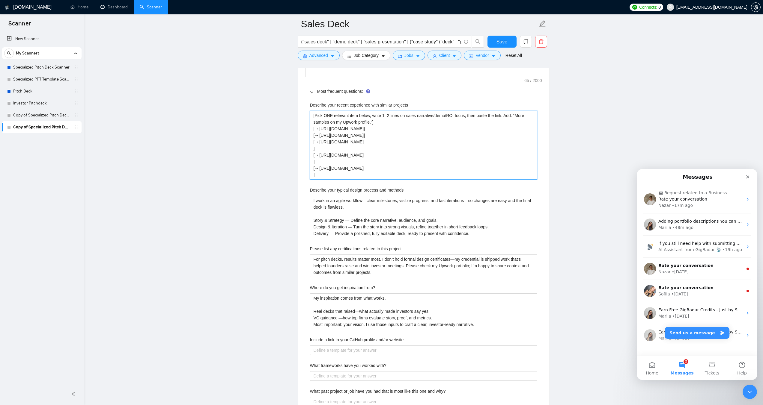
type projects "[Pick ONE relevant item below, write 1–2 lines on sales narrative/demo/ROI focu…"
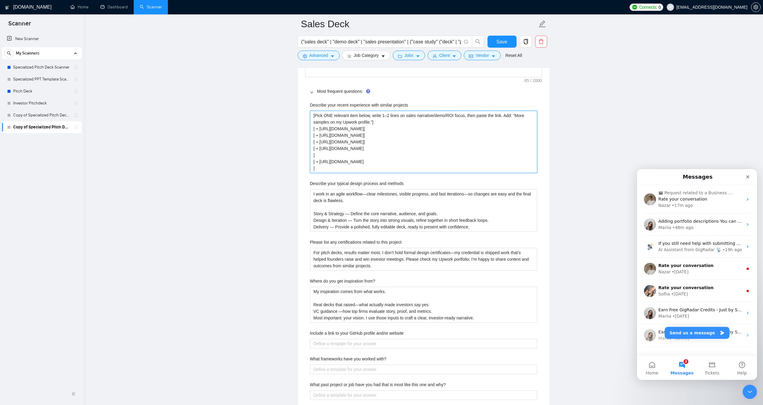
type projects "[Pick ONE relevant item below, write 1–2 lines on sales narrative/demo/ROI focu…"
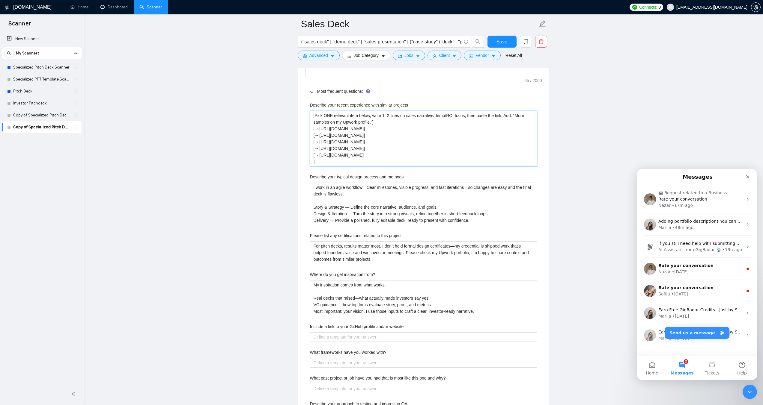
type projects "[Pick ONE relevant item below, write 1–2 lines on sales narrative/demo/ROI focu…"
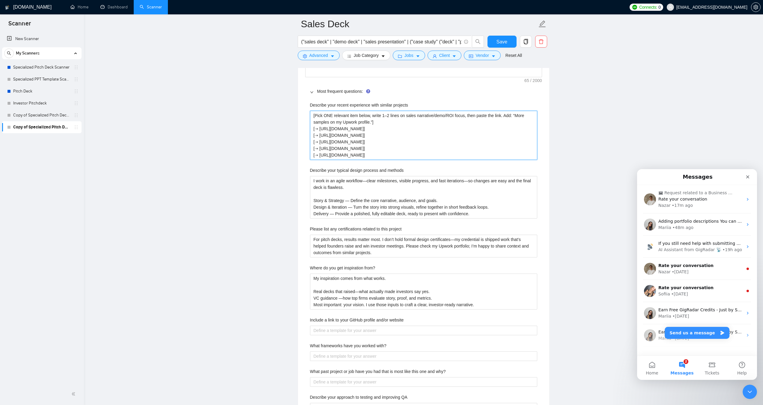
type projects "[Pick ONE relevant item below, write 1–2 lines on sales narrative/demo/ROI focu…"
click at [372, 200] on methods "I work in an agile workflow—clear milestones, visible progress, and fast iterat…" at bounding box center [423, 197] width 227 height 43
paste methods "start with the buyer and the ask, then shape a clear storyline and build slides…"
type methods "I start with the buyer and the ask, then shape a clear storyline and build slid…"
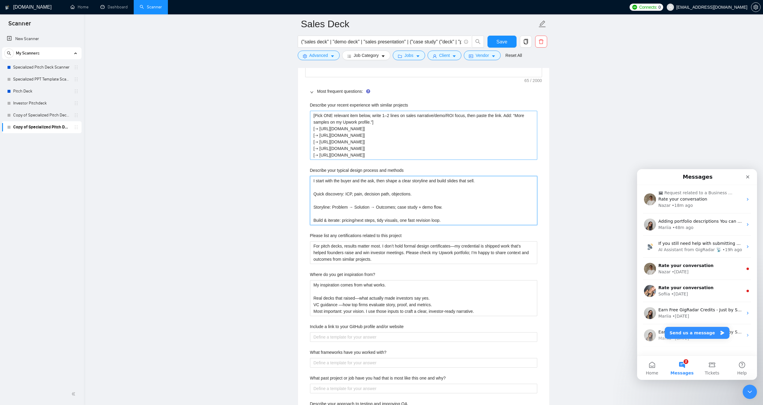
type methods "I start with the buyer and the ask, then shape a clear storyline and build slid…"
click at [316, 128] on projects "[Pick ONE relevant item below, write 1–2 lines on sales narrative/demo/ROI focu…" at bounding box center [423, 135] width 227 height 49
click at [314, 194] on methods "I start with the buyer and the ask, then shape a clear storyline and build slid…" at bounding box center [423, 200] width 227 height 49
paste methods "➝"
type methods "I start with the buyer and the ask, then shape a clear storyline and build slid…"
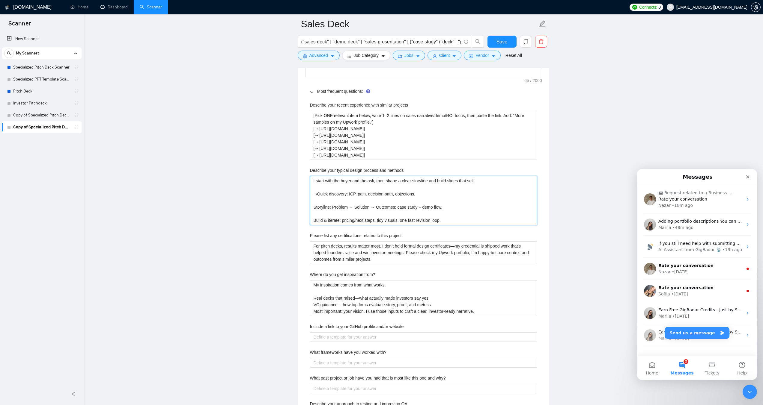
type methods "I start with the buyer and the ask, then shape a clear storyline and build slid…"
click at [315, 200] on methods "I start with the buyer and the ask, then shape a clear storyline and build slid…" at bounding box center [423, 200] width 227 height 49
click at [314, 207] on methods "I start with the buyer and the ask, then shape a clear storyline and build slid…" at bounding box center [423, 200] width 227 height 49
paste methods "➝"
type methods "I start with the buyer and the ask, then shape a clear storyline and build slid…"
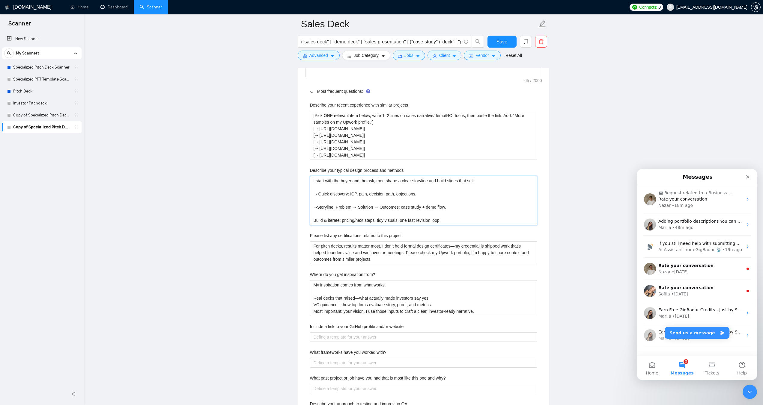
click at [316, 200] on methods "I start with the buyer and the ask, then shape a clear storyline and build slid…" at bounding box center [423, 200] width 227 height 49
type methods "I start with the buyer and the ask, then shape a clear storyline and build slid…"
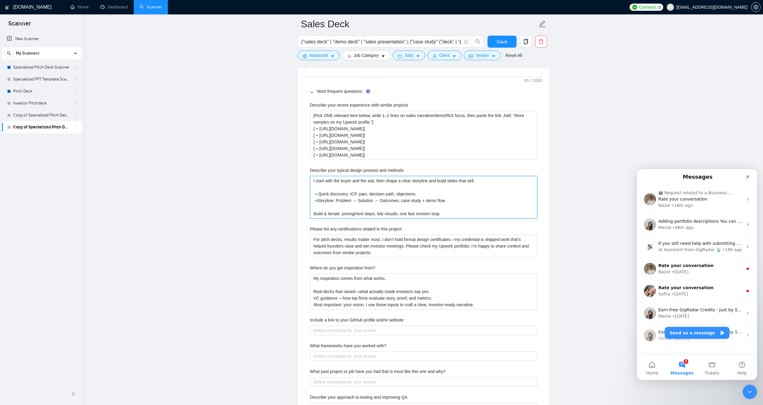
type methods "I start with the buyer and the ask, then shape a clear storyline and build slid…"
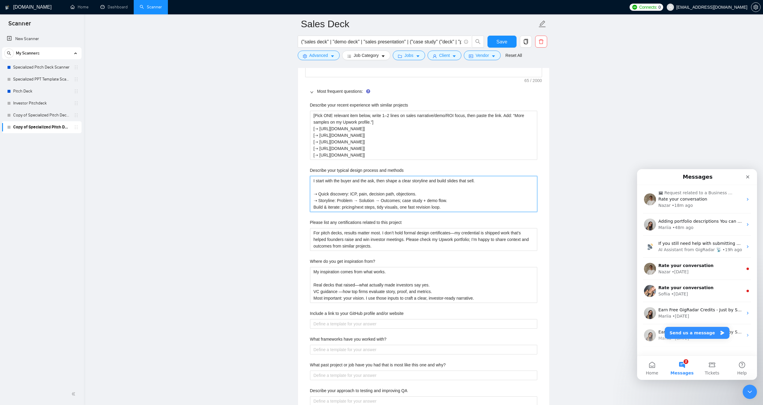
paste methods "➝"
type methods "I start with the buyer and the ask, then shape a clear storyline and build slid…"
click at [360, 242] on project "For pitch decks, results matter most. I don’t hold formal design certificates—m…" at bounding box center [423, 239] width 227 height 23
paste project "No formal certs are required for sales-deck design; shipped results are the pro…"
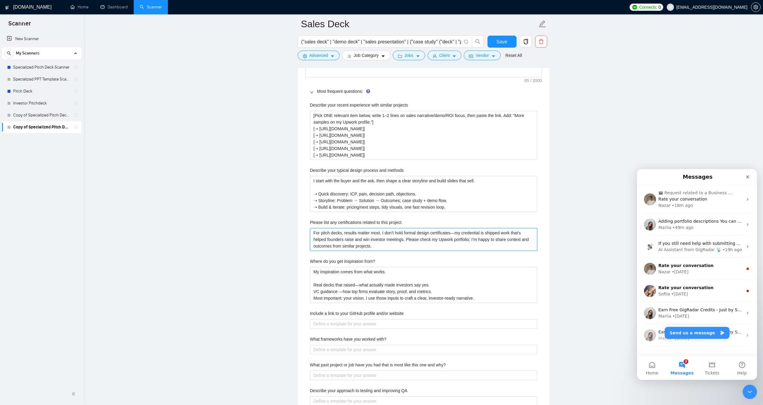
type project "No formal certs are required for sales-deck design; shipped results are the pro…"
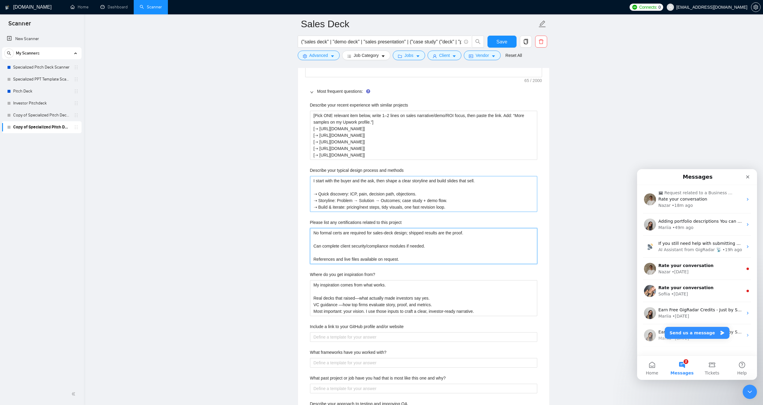
type project "No formal certs are required for sales-deck design; shipped results are the pro…"
drag, startPoint x: 318, startPoint y: 195, endPoint x: 305, endPoint y: 194, distance: 12.6
click at [305, 194] on div "Describe your recent experience with similar projects [Pick ONE relevant item b…" at bounding box center [423, 325] width 237 height 455
click at [320, 252] on project "No formal certs are required for sales-deck design; shipped results are the pro…" at bounding box center [423, 246] width 227 height 36
type project "No formal certs are required for sales-deck design; shipped results are the pro…"
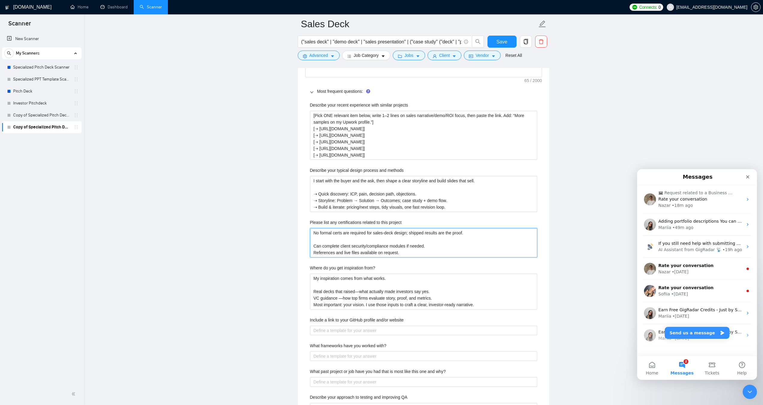
paste project "➝"
type project "No formal certs are required for sales-deck design; shipped results are the pro…"
paste project "➝"
type project "No formal certs are required for sales-deck design; shipped results are the pro…"
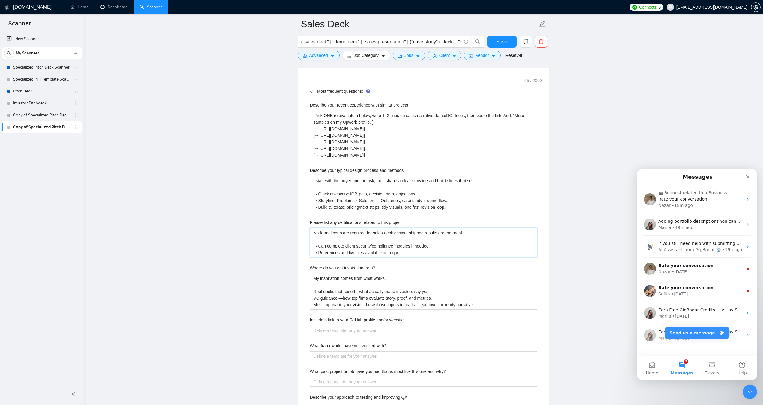
type project "No formal certs are required for sales-deck design; shipped results are the pro…"
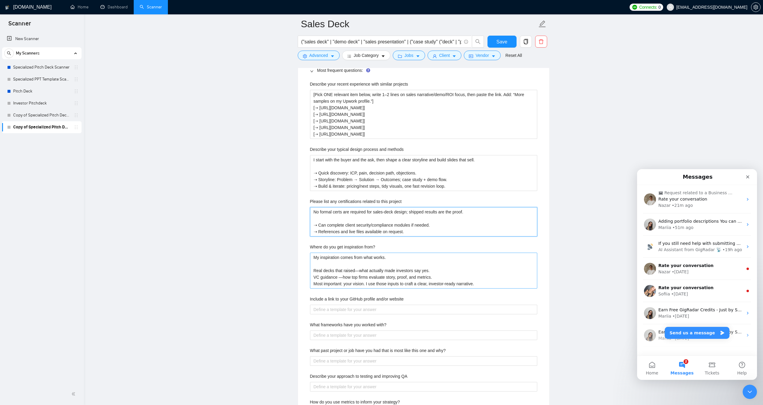
scroll to position [1019, 0]
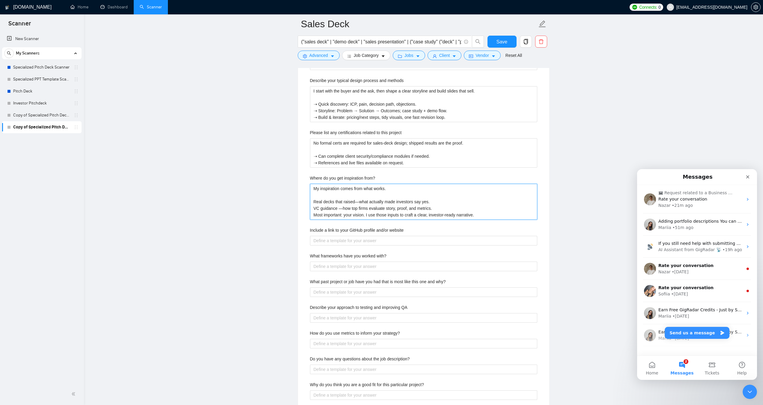
click at [360, 208] on from\? "My inspiration comes from what works. Real decks that raised—what actually made…" at bounding box center [423, 202] width 227 height 36
paste from\? "I focus the deck on how your buyers decide—clear outcomes, proof, and next step…"
type from\? "I focus the deck on how your buyers decide—clear outcomes, proof, and next step…"
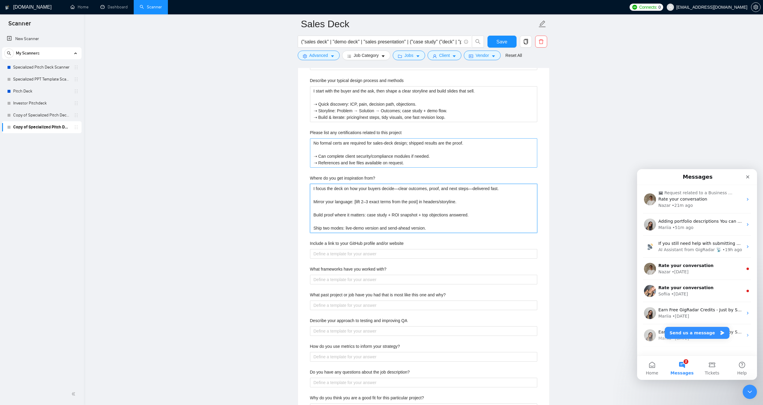
type from\? "I focus the deck on how your buyers decide—clear outcomes, proof, and next step…"
drag, startPoint x: 318, startPoint y: 157, endPoint x: 313, endPoint y: 157, distance: 4.5
click at [313, 157] on project "No formal certs are required for sales-deck design; shipped results are the pro…" at bounding box center [423, 152] width 227 height 29
drag, startPoint x: 319, startPoint y: 157, endPoint x: 314, endPoint y: 156, distance: 4.9
click at [314, 156] on project "No formal certs are required for sales-deck design; shipped results are the pro…" at bounding box center [423, 152] width 227 height 29
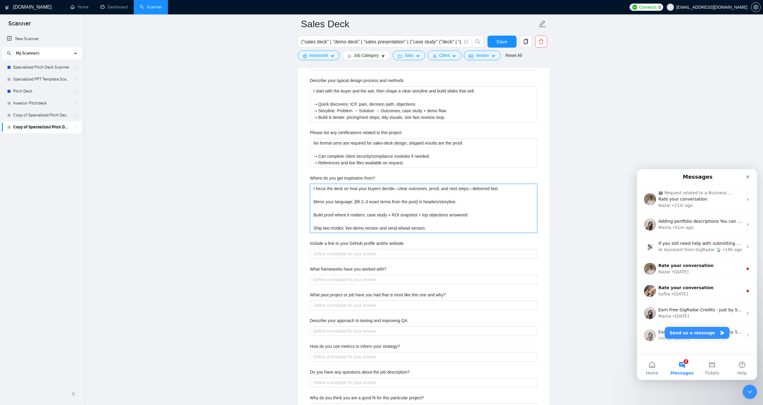
click at [314, 202] on from\? "I focus the deck on how your buyers decide—clear outcomes, proof, and next step…" at bounding box center [423, 208] width 227 height 49
paste from\? "➝"
type from\? "I focus the deck on how your buyers decide—clear outcomes, proof, and next step…"
click at [313, 216] on from\? "I focus the deck on how your buyers decide—clear outcomes, proof, and next step…" at bounding box center [423, 208] width 227 height 49
paste from\? "➝"
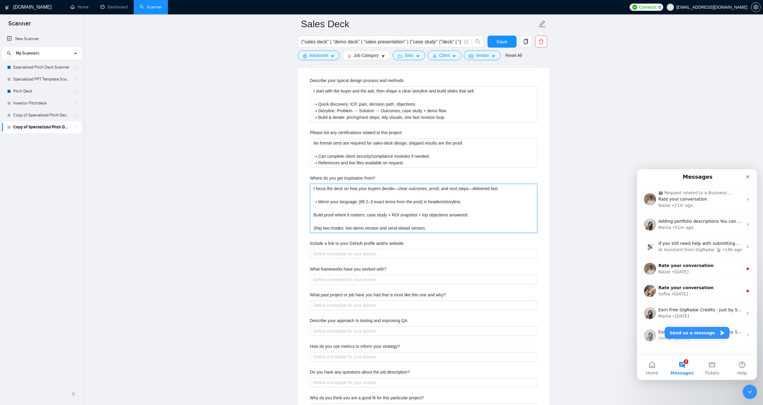
type from\? "I focus the deck on how your buyers decide—clear outcomes, proof, and next step…"
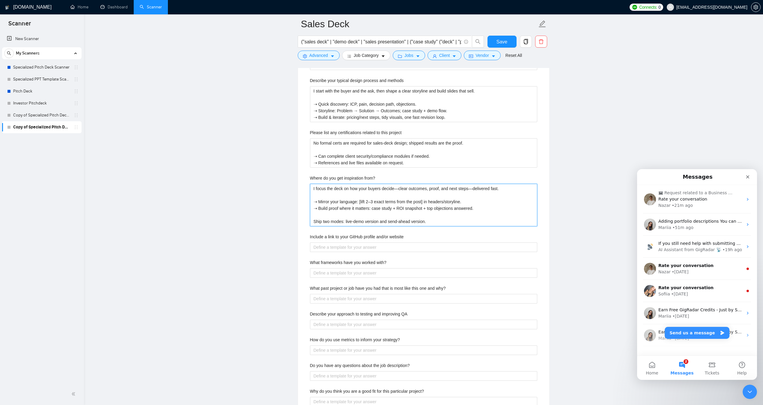
type from\? "I focus the deck on how your buyers decide—clear outcomes, proof, and next step…"
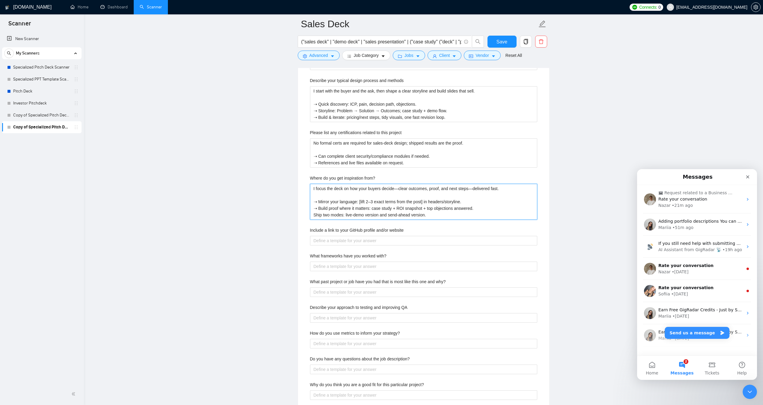
paste from\? "➝"
type from\? "I focus the deck on how your buyers decide—clear outcomes, proof, and next step…"
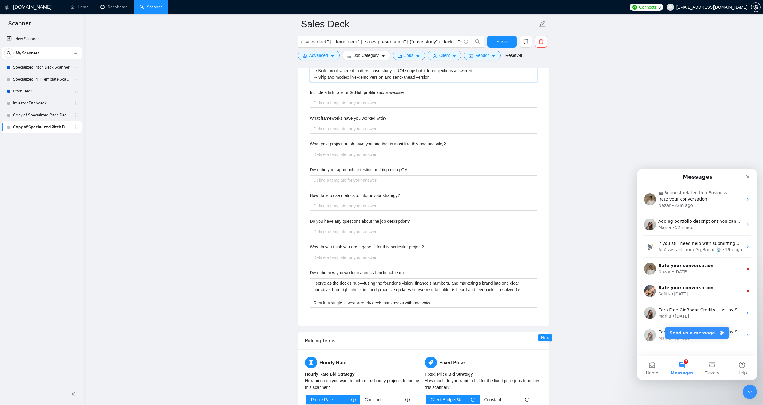
scroll to position [1169, 0]
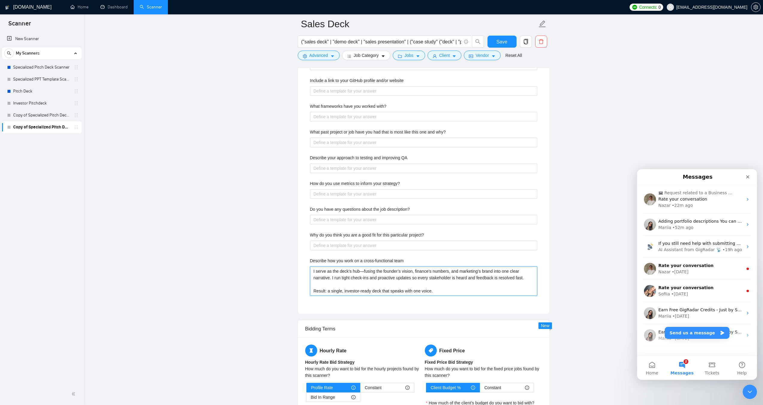
click at [358, 275] on team "I serve as the deck’s hub—fusing the founder’s vision, finance’s numbers, and m…" at bounding box center [423, 281] width 227 height 29
paste team "Simple process, one owner, no surprises—sales, marketing, and product stay in s…"
type team "Simple process, one owner, no surprises—sales, marketing, and product stay in s…"
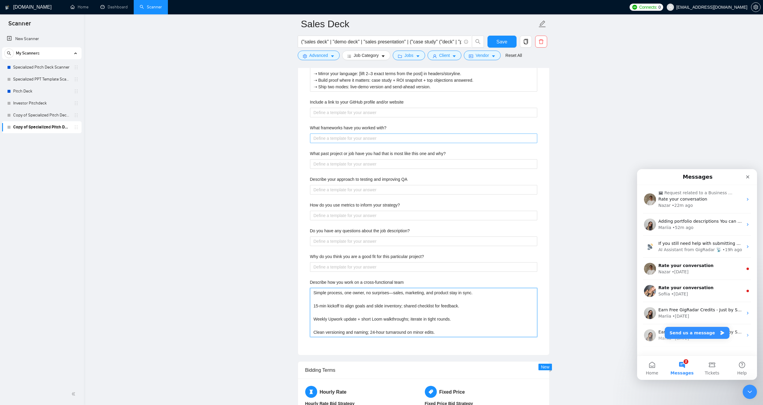
scroll to position [1079, 0]
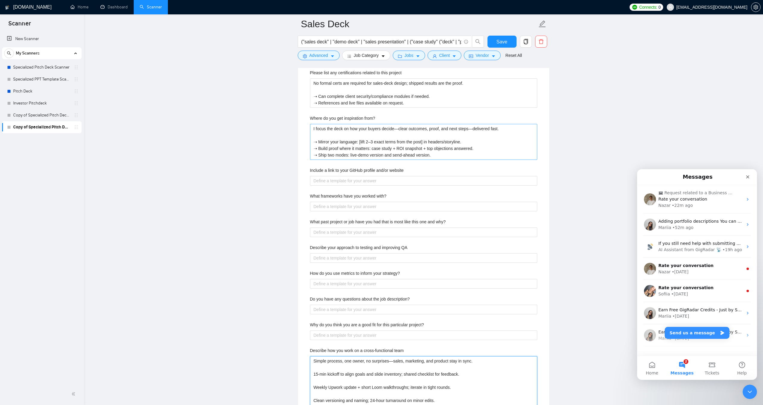
type team "Simple process, one owner, no surprises—sales, marketing, and product stay in s…"
drag, startPoint x: 318, startPoint y: 143, endPoint x: 301, endPoint y: 152, distance: 19.0
click at [302, 143] on div "Default answer template: [answer the question if certain, otherwise ask to disc…" at bounding box center [423, 156] width 251 height 535
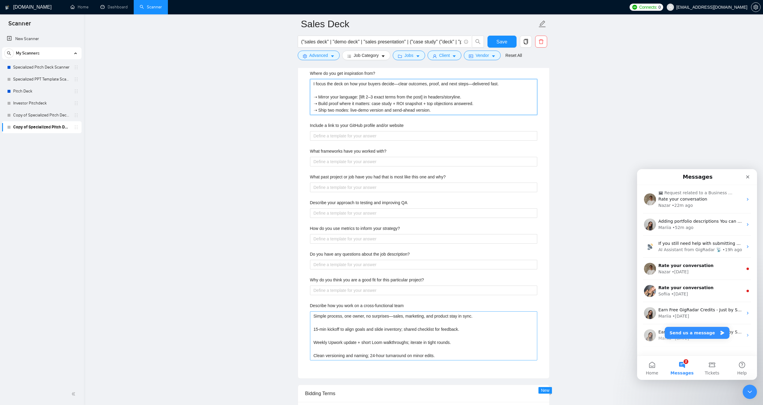
scroll to position [1109, 0]
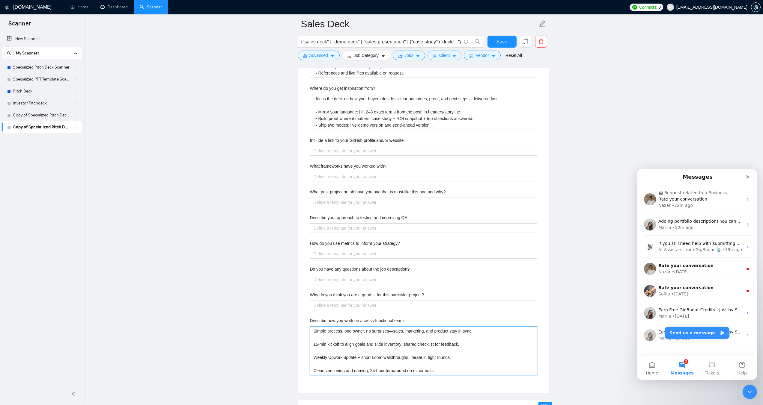
click at [313, 344] on team "Simple process, one owner, no surprises—sales, marketing, and product stay in s…" at bounding box center [423, 351] width 227 height 49
paste team "➝"
type team "Simple process, one owner, no surprises—sales, marketing, and product stay in s…"
click at [314, 358] on team "Simple process, one owner, no surprises—sales, marketing, and product stay in s…" at bounding box center [423, 351] width 227 height 49
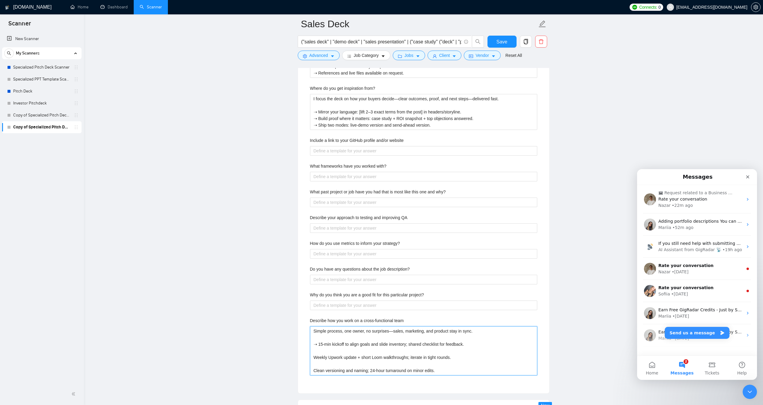
paste team "➝"
type team "Simple process, one owner, no surprises—sales, marketing, and product stay in s…"
click at [313, 372] on team "Simple process, one owner, no surprises—sales, marketing, and product stay in s…" at bounding box center [423, 351] width 227 height 49
paste team "➝"
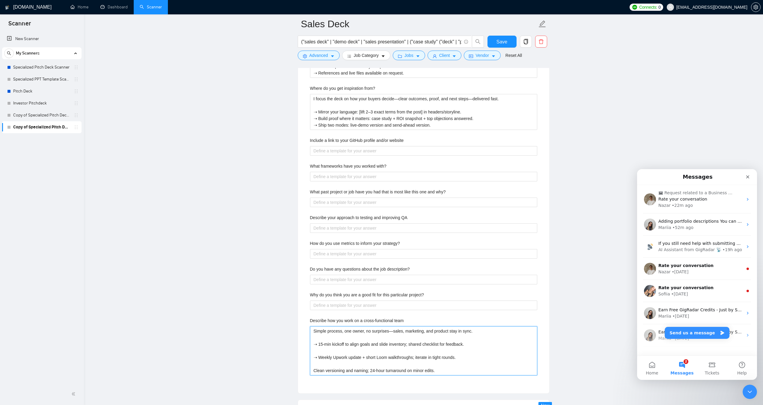
type team "Simple process, one owner, no surprises—sales, marketing, and product stay in s…"
click at [320, 364] on team "Simple process, one owner, no surprises—sales, marketing, and product stay in s…" at bounding box center [423, 351] width 227 height 49
type team "Simple process, one owner, no surprises—sales, marketing, and product stay in s…"
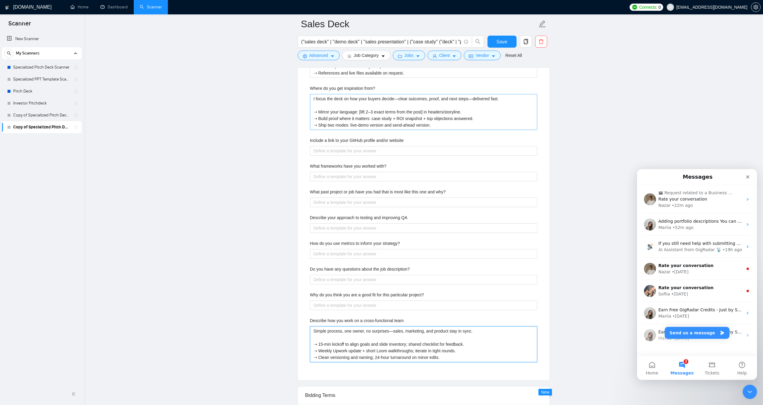
type team "Simple process, one owner, no surprises—sales, marketing, and product stay in s…"
click at [398, 117] on from\? "I focus the deck on how your buyers decide—clear outcomes, proof, and next step…" at bounding box center [423, 112] width 227 height 36
click at [352, 302] on project\? "Why do you think you are a good fit for this particular project?" at bounding box center [423, 306] width 227 height 10
paste project\? "I focus the deck on how your buyers decide—clear outcomes, proof, and next step…"
type project\? "I focus the deck on how your buyers decide—clear outcomes, proof, and next step…"
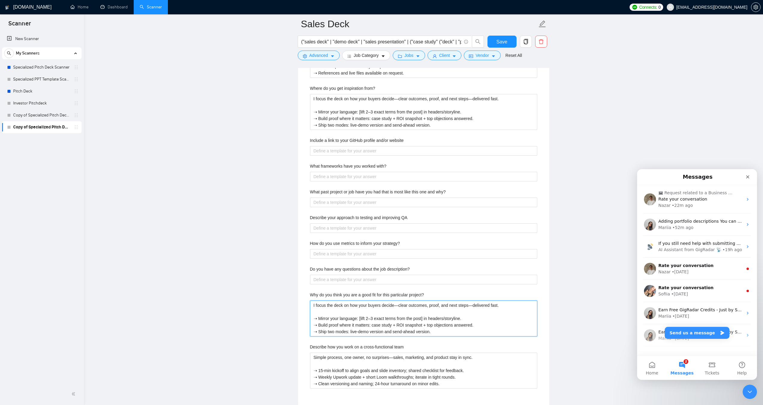
type project\? "I focus the deck on how your buyers decide—clear outcomes, proof, and next step…"
click at [432, 109] on from\? "I focus the deck on how your buyers decide—clear outcomes, proof, and next step…" at bounding box center [423, 112] width 227 height 36
paste from\? "From your buyers first—not mood boards. I mine real language and proof, then us…"
type from\? "From your buyers first—not mood boards. I mine real language and proof, then us…"
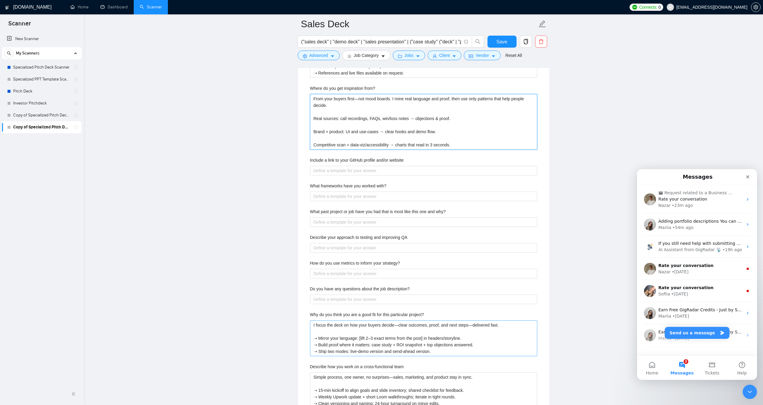
type from\? "From your buyers first—not mood boards. I mine real language and proof, then us…"
drag, startPoint x: 318, startPoint y: 339, endPoint x: 310, endPoint y: 339, distance: 8.1
click at [310, 339] on project\? "I focus the deck on how your buyers decide—clear outcomes, proof, and next step…" at bounding box center [423, 339] width 227 height 36
click at [314, 118] on from\? "From your buyers first—not mood boards. I mine real language and proof, then us…" at bounding box center [423, 122] width 227 height 56
paste from\? "➝"
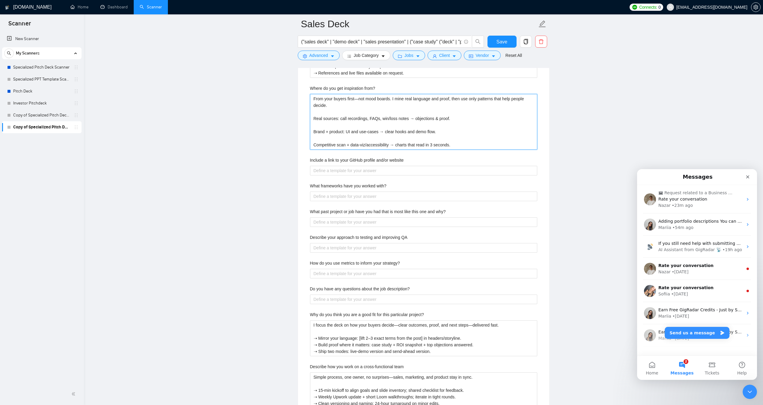
type from\? "From your buyers first—not mood boards. I mine real language and proof, then us…"
click at [313, 130] on from\? "From your buyers first—not mood boards. I mine real language and proof, then us…" at bounding box center [423, 122] width 227 height 56
paste from\? "➝"
type from\? "From your buyers first—not mood boards. I mine real language and proof, then us…"
click at [316, 124] on from\? "From your buyers first—not mood boards. I mine real language and proof, then us…" at bounding box center [423, 122] width 227 height 56
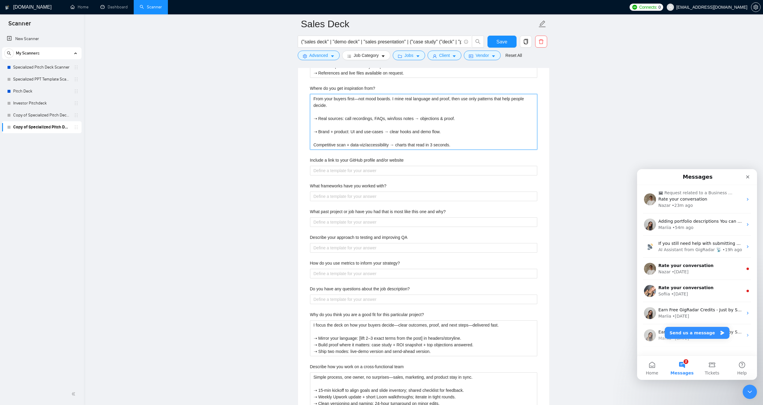
type from\? "From your buyers first—not mood boards. I mine real language and proof, then us…"
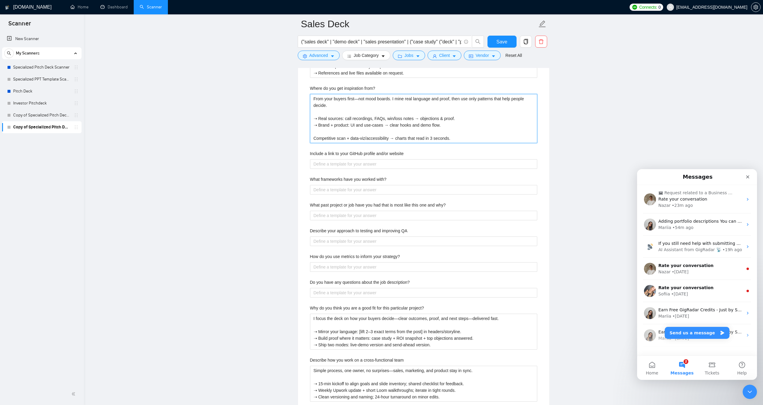
type from\? "From your buyers first—not mood boards. I mine real language and proof, then us…"
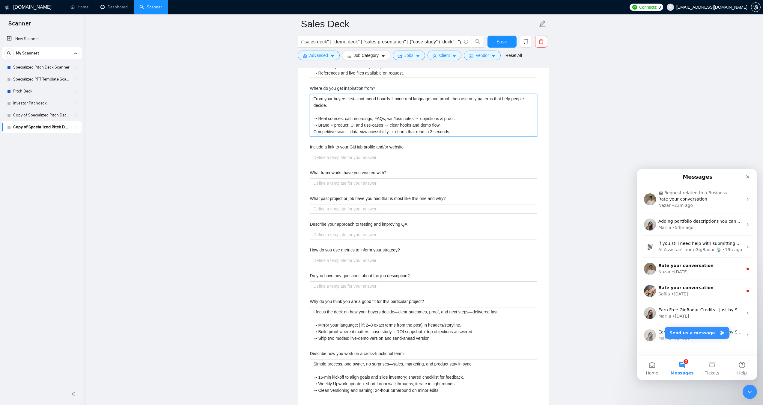
paste from\? "➝"
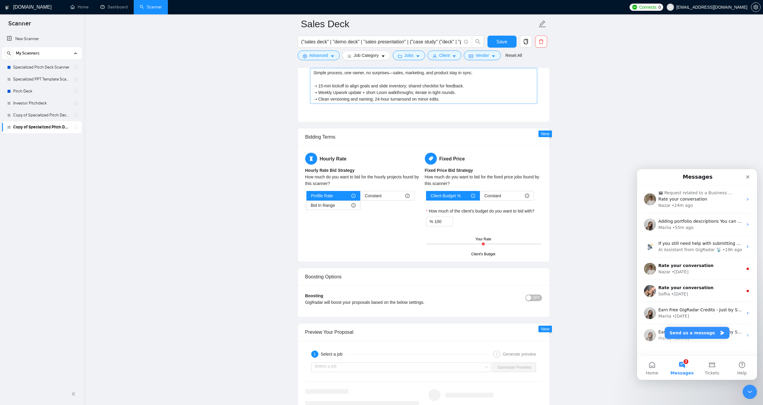
scroll to position [1389, 0]
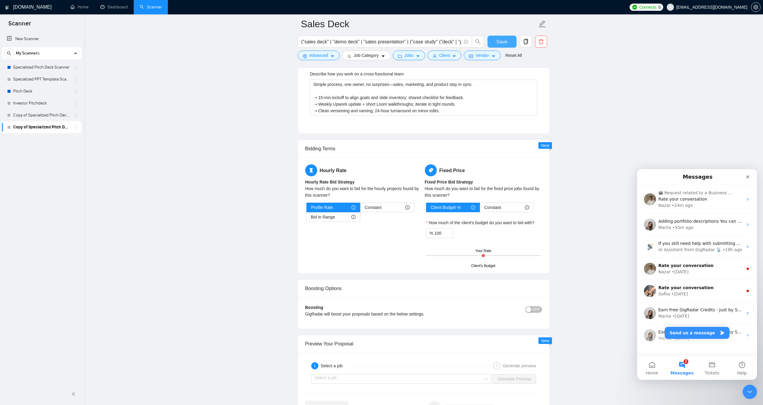
type from\? "From your buyers first—not mood boards. I mine real language and proof, then us…"
click at [500, 38] on span "Save" at bounding box center [501, 41] width 11 height 7
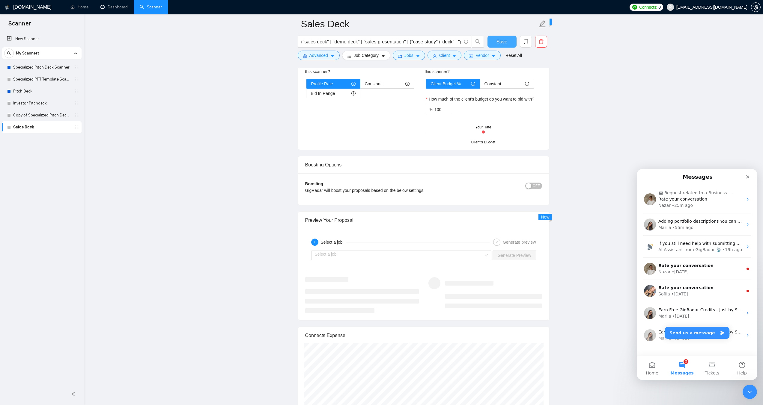
scroll to position [1021, 0]
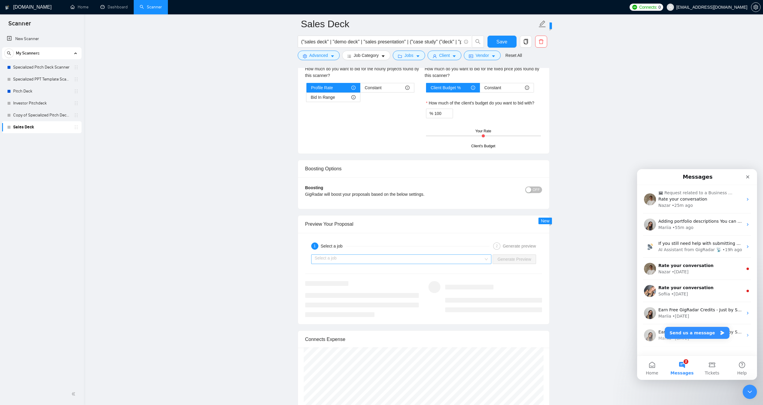
click at [390, 259] on input "search" at bounding box center [399, 259] width 169 height 9
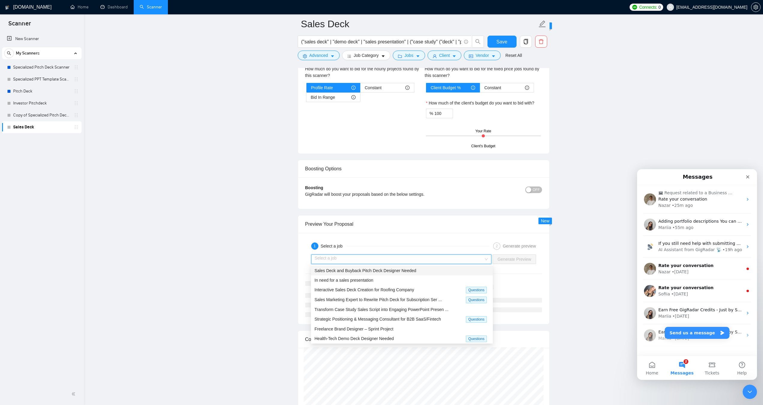
click at [380, 274] on div "Sales Deck and Buyback Pitch Deck Designer Needed" at bounding box center [402, 271] width 182 height 10
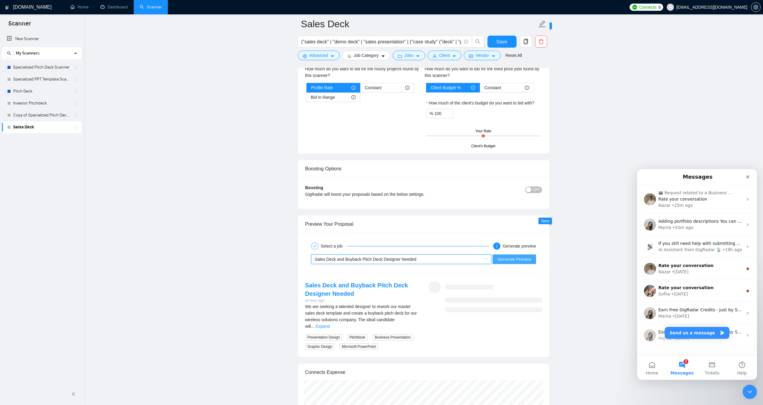
click at [508, 261] on span "Generate Preview" at bounding box center [514, 259] width 34 height 7
click at [330, 324] on link "Expand" at bounding box center [323, 326] width 14 height 5
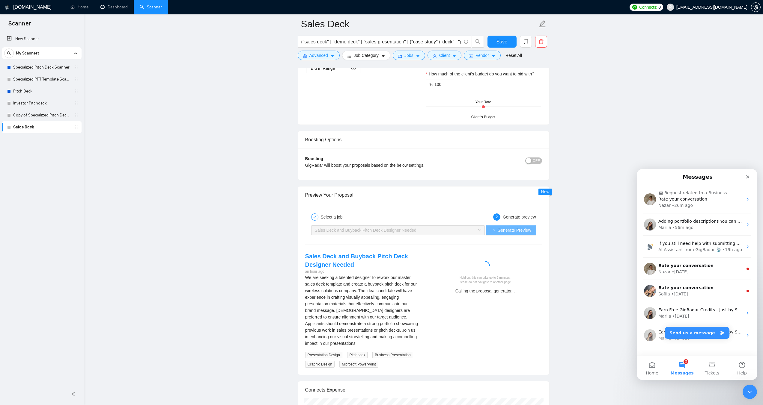
scroll to position [1051, 0]
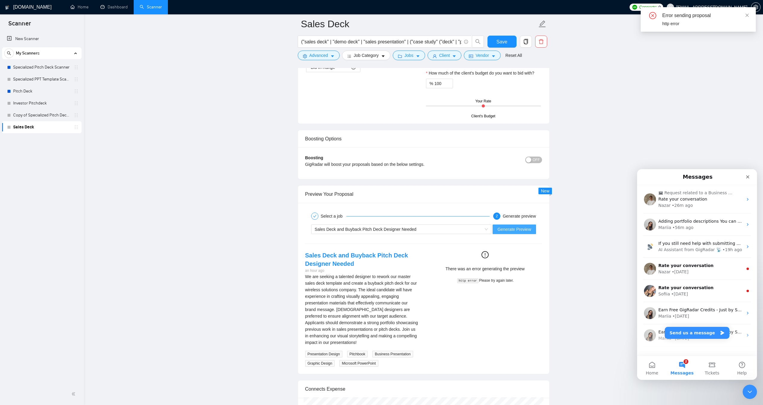
click at [519, 233] on button "Generate Preview" at bounding box center [513, 230] width 43 height 10
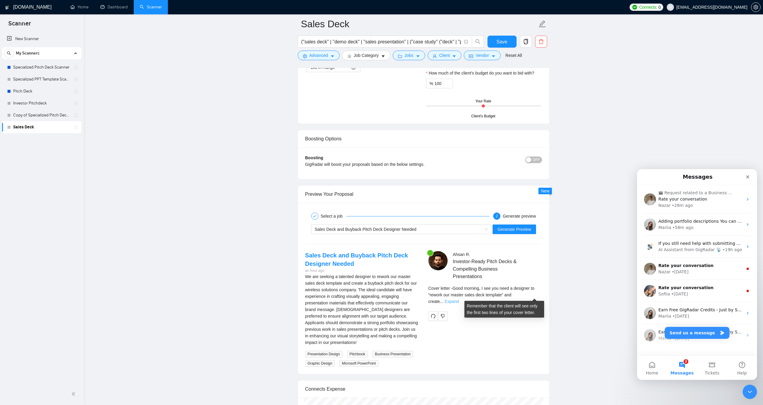
click at [458, 299] on link "Expand" at bounding box center [451, 301] width 14 height 5
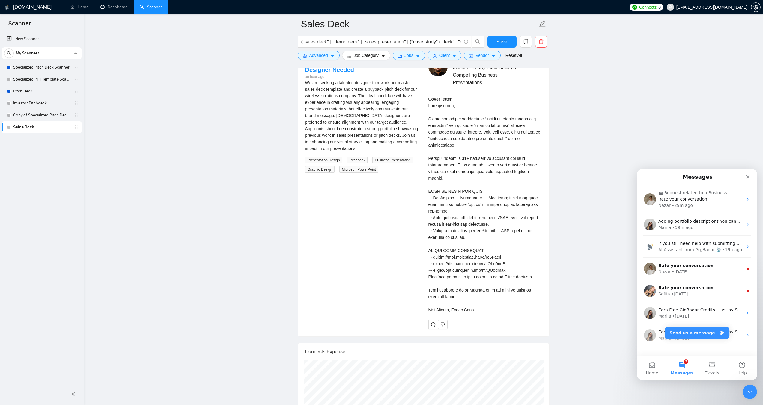
scroll to position [1260, 0]
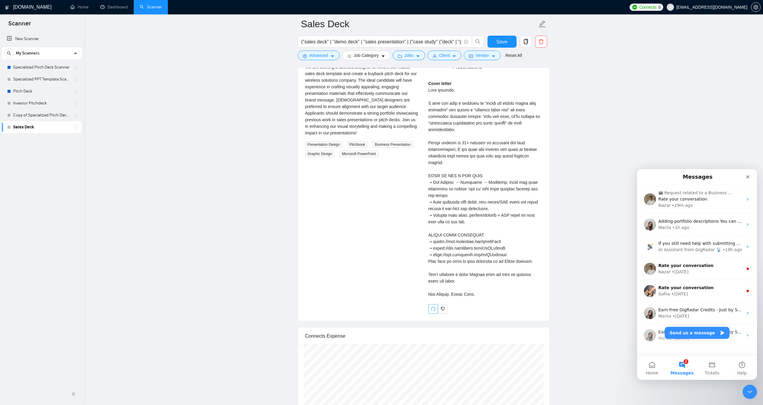
click at [431, 307] on icon "redo" at bounding box center [433, 309] width 5 height 5
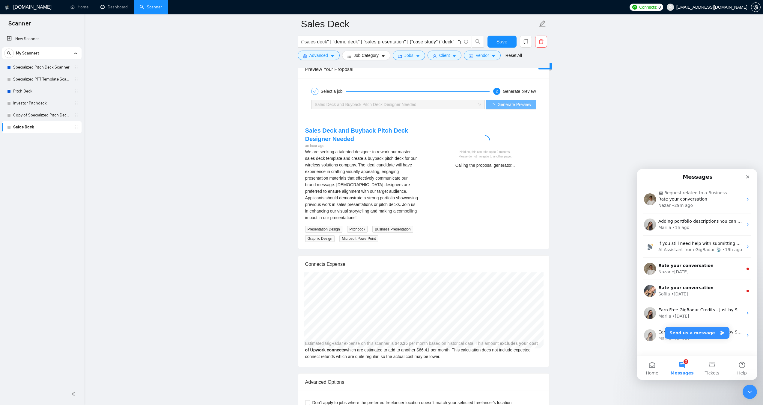
scroll to position [1170, 0]
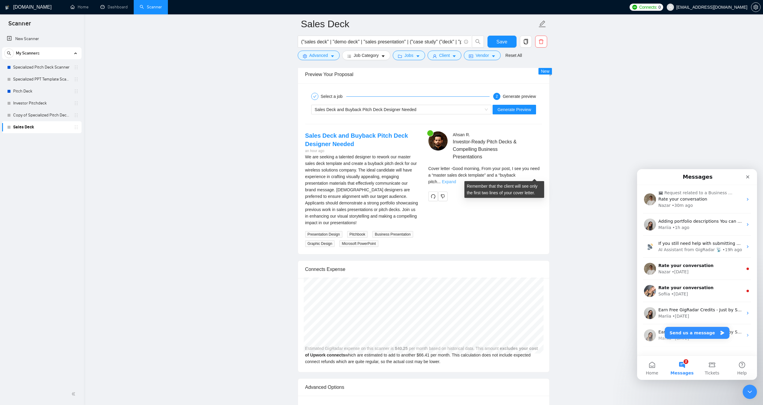
click at [456, 179] on link "Expand" at bounding box center [449, 181] width 14 height 5
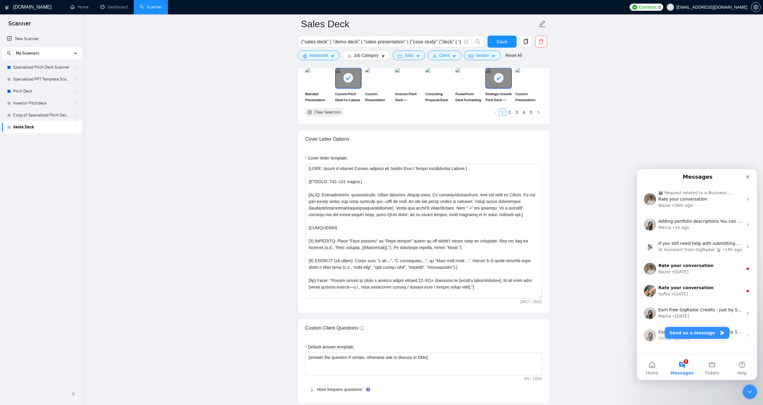
scroll to position [631, 0]
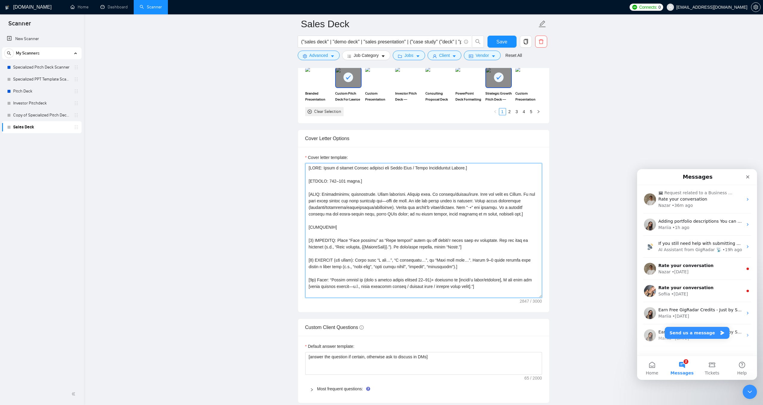
click at [384, 208] on textarea "Cover letter template:" at bounding box center [423, 230] width 237 height 135
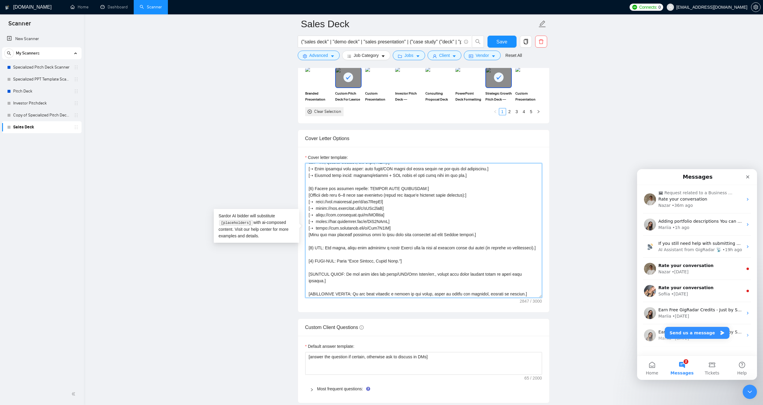
scroll to position [150, 0]
click at [395, 203] on textarea "Cover letter template:" at bounding box center [423, 230] width 237 height 135
drag, startPoint x: 391, startPoint y: 202, endPoint x: 316, endPoint y: 203, distance: 74.9
click at [316, 203] on textarea "Cover letter template:" at bounding box center [423, 230] width 237 height 135
paste textarea "aqGufRmR"
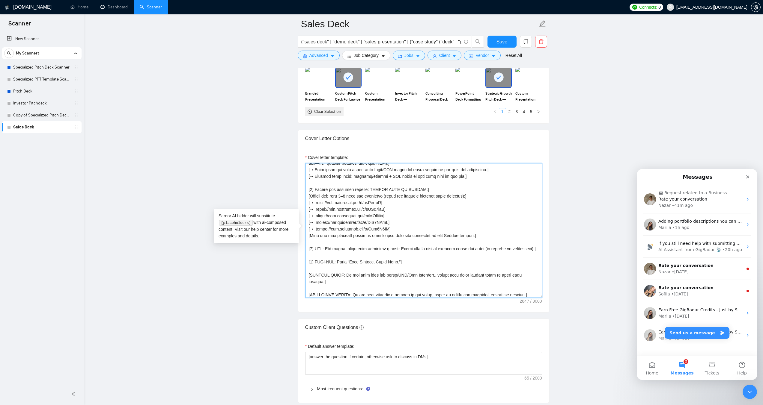
drag, startPoint x: 391, startPoint y: 210, endPoint x: 316, endPoint y: 209, distance: 74.6
click at [316, 209] on textarea "Cover letter template:" at bounding box center [423, 230] width 237 height 135
paste textarea "oaLEh9E8"
drag, startPoint x: 390, startPoint y: 215, endPoint x: 317, endPoint y: 213, distance: 73.4
click at [317, 213] on textarea "Cover letter template:" at bounding box center [423, 230] width 237 height 135
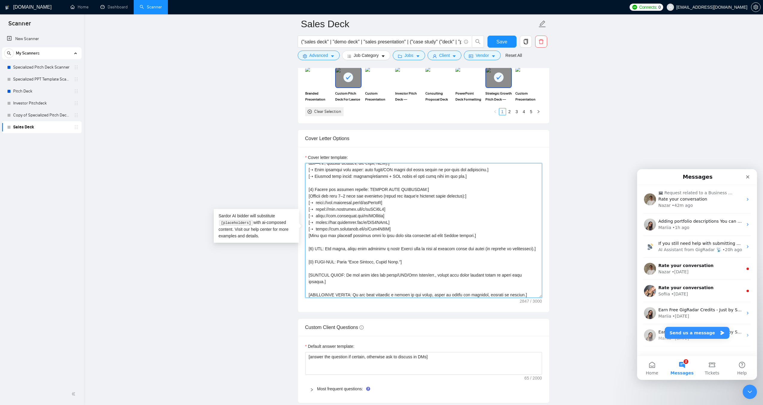
paste textarea "3oVVMVFh"
drag, startPoint x: 396, startPoint y: 222, endPoint x: 316, endPoint y: 222, distance: 79.7
click at [316, 222] on textarea "Cover letter template:" at bounding box center [423, 230] width 237 height 135
paste textarea "WGFupRx7"
drag, startPoint x: 391, startPoint y: 230, endPoint x: 317, endPoint y: 231, distance: 74.6
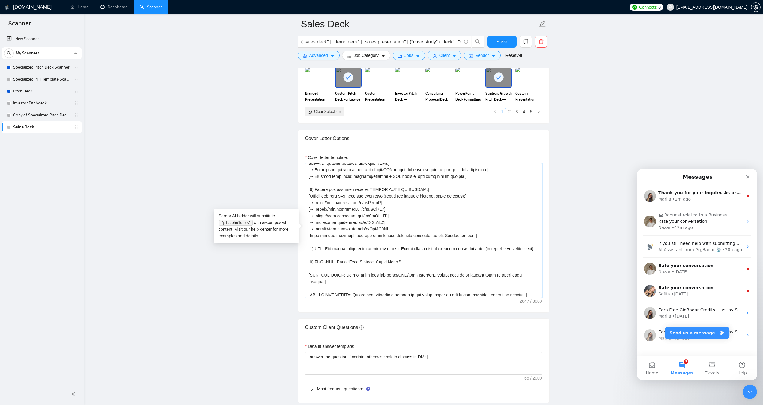
click at [317, 231] on textarea "Cover letter template:" at bounding box center [423, 230] width 237 height 135
paste textarea "PL0zV2Lp"
click at [393, 229] on textarea "Cover letter template:" at bounding box center [423, 230] width 237 height 135
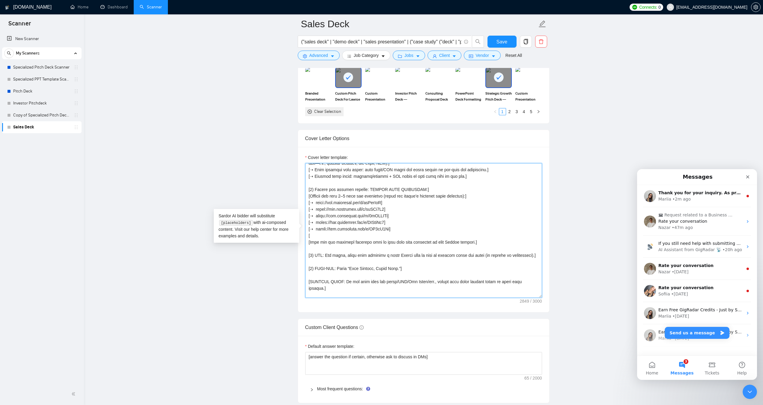
drag, startPoint x: 393, startPoint y: 230, endPoint x: 310, endPoint y: 229, distance: 83.3
click at [310, 229] on textarea "Cover letter template:" at bounding box center [423, 230] width 237 height 135
click at [312, 234] on textarea "Cover letter template:" at bounding box center [423, 230] width 237 height 135
paste textarea "➝ [URL][DOMAIN_NAME]]"
click at [316, 235] on textarea "Cover letter template:" at bounding box center [423, 230] width 237 height 135
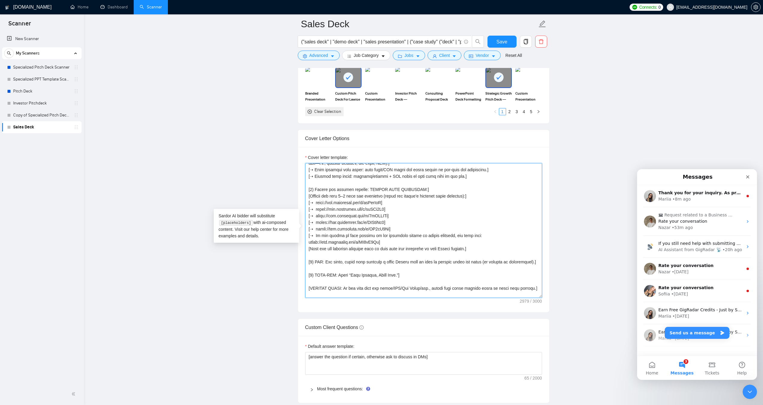
paste textarea
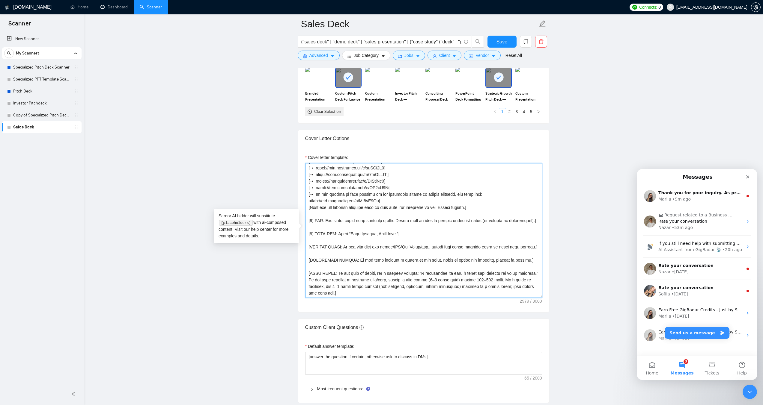
drag, startPoint x: 381, startPoint y: 196, endPoint x: 307, endPoint y: 195, distance: 74.3
click at [307, 195] on textarea "Cover letter template:" at bounding box center [423, 230] width 237 height 135
paste textarea "AzVWEcqN"
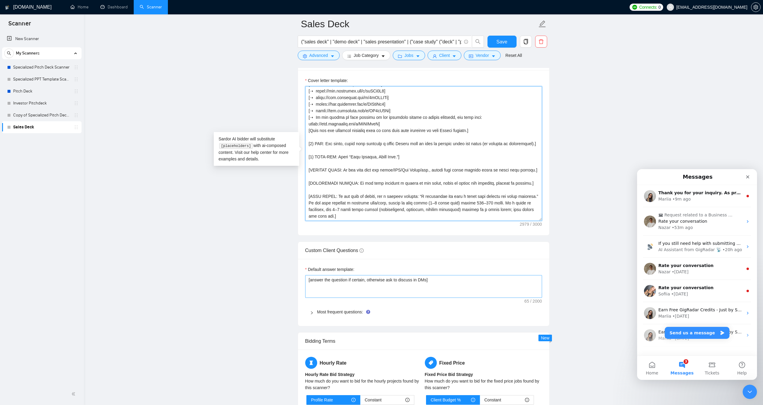
scroll to position [781, 0]
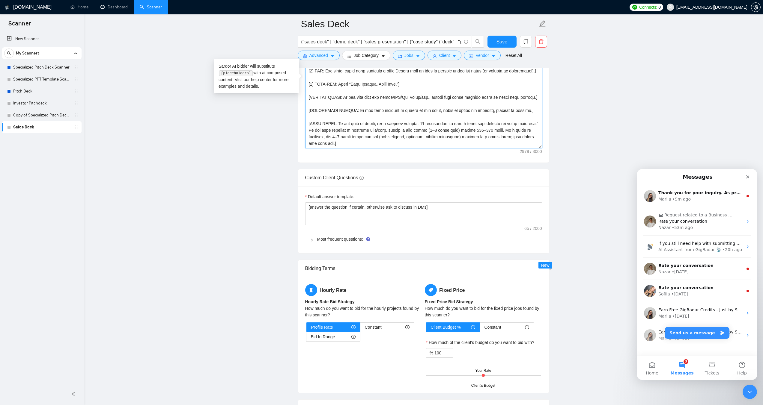
type textarea "[LORE: Ipsum d sitamet Consec adipisci eli Seddo Eius / Tempo Incididuntut Labo…"
click at [313, 239] on icon "right" at bounding box center [312, 241] width 4 height 4
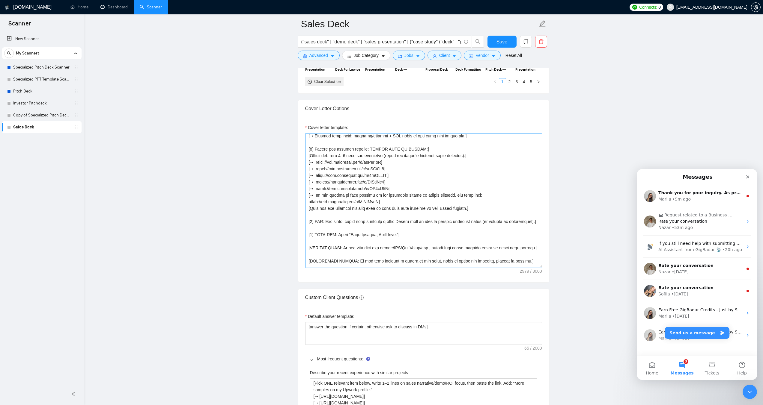
scroll to position [138, 0]
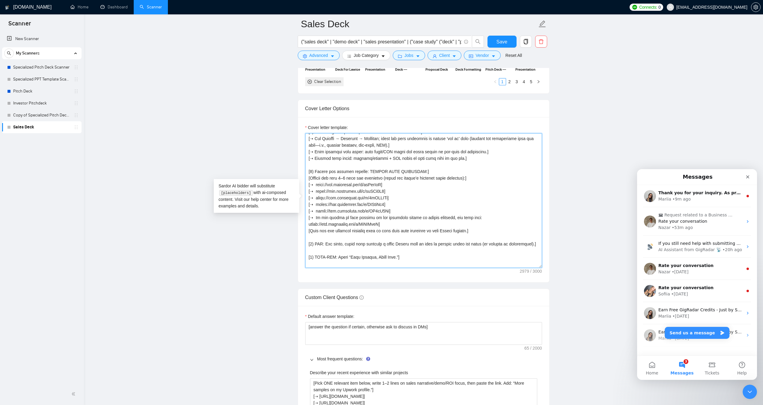
drag, startPoint x: 397, startPoint y: 211, endPoint x: 305, endPoint y: 188, distance: 94.9
click at [305, 188] on textarea "Cover letter template:" at bounding box center [423, 200] width 237 height 135
click at [392, 222] on textarea "Cover letter template:" at bounding box center [423, 200] width 237 height 135
drag, startPoint x: 393, startPoint y: 223, endPoint x: 300, endPoint y: 184, distance: 101.0
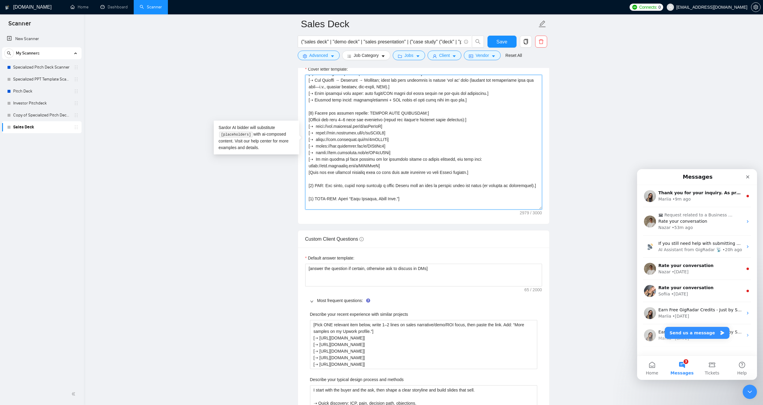
scroll to position [751, 0]
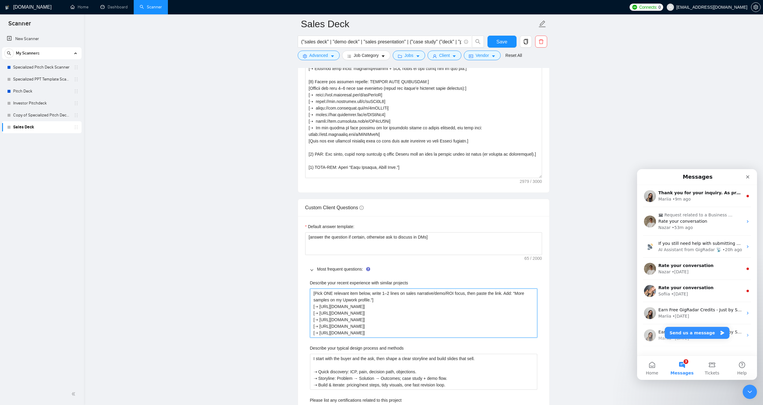
drag, startPoint x: 402, startPoint y: 333, endPoint x: 305, endPoint y: 307, distance: 100.2
paste projects "[URL][DOMAIN_NAME]] [➝ [URL][DOMAIN_NAME]] [➝ [URL][DOMAIN_NAME]] [➝ [URL][DOMA…"
type projects "[Pick ONE relevant item below, write 1–2 lines on sales narrative/demo/ROI focu…"
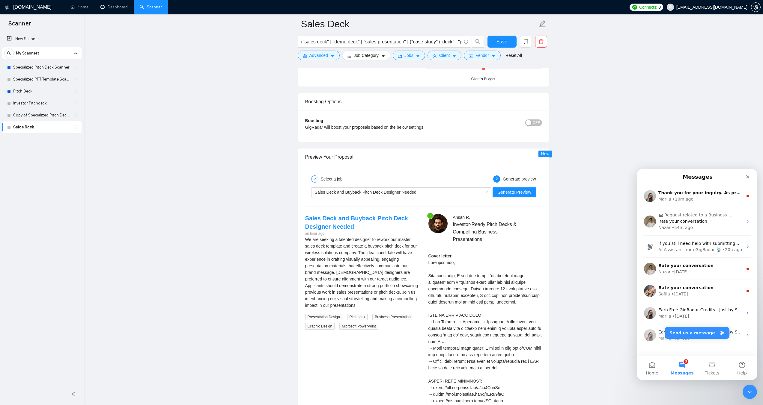
scroll to position [1620, 0]
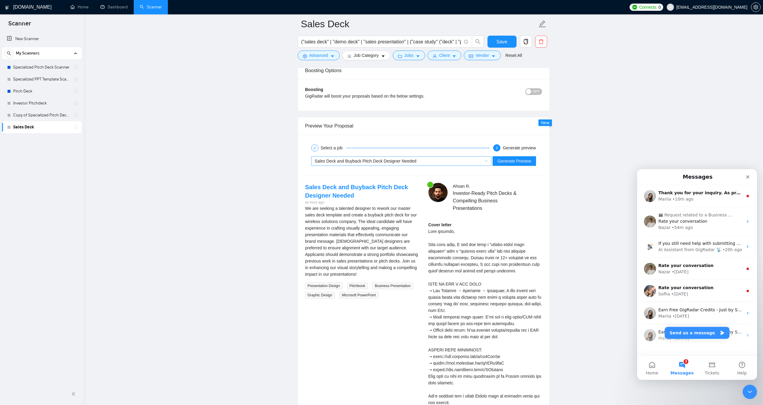
click at [374, 162] on span "Sales Deck and Buyback Pitch Deck Designer Needed" at bounding box center [366, 161] width 102 height 5
type projects "[Pick ONE relevant item below, write 1–2 lines on sales narrative/demo/ROI focu…"
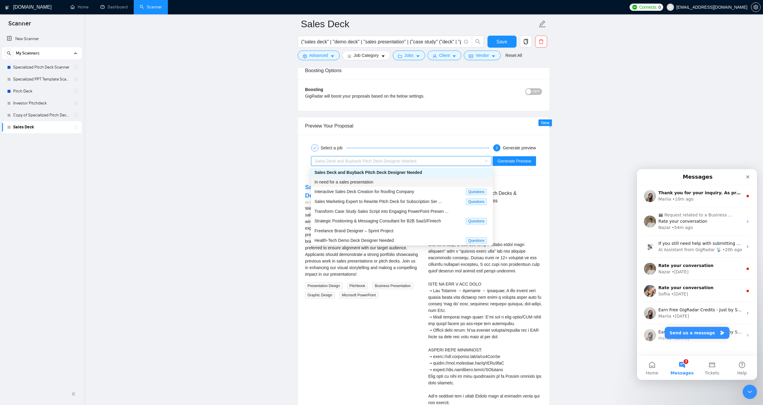
click at [375, 180] on div "In need for a sales presentation" at bounding box center [401, 182] width 175 height 7
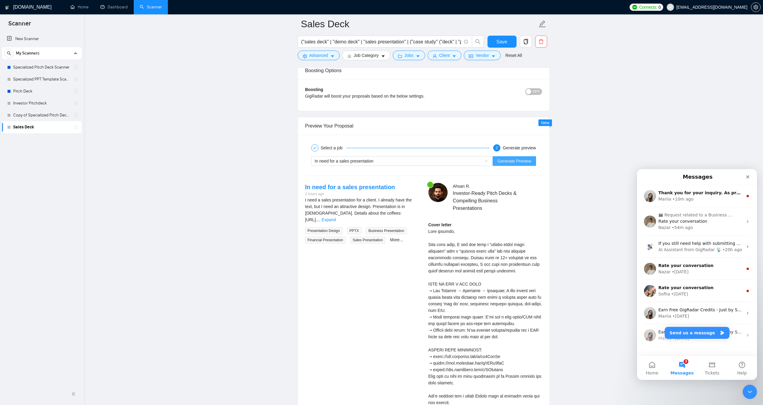
click at [506, 161] on span "Generate Preview" at bounding box center [514, 161] width 34 height 7
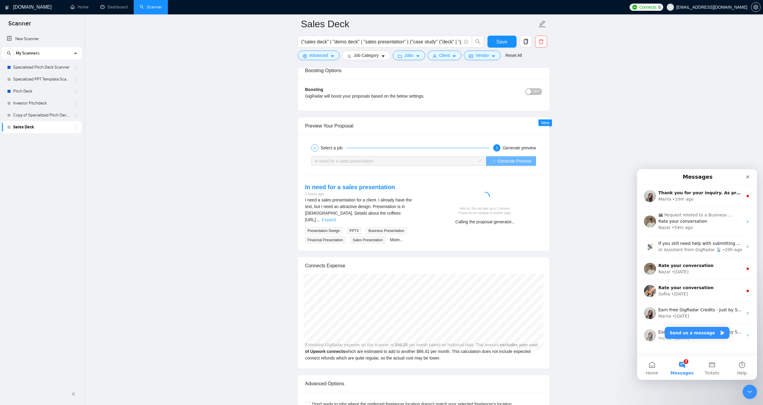
click at [336, 218] on link "Expand" at bounding box center [329, 220] width 14 height 5
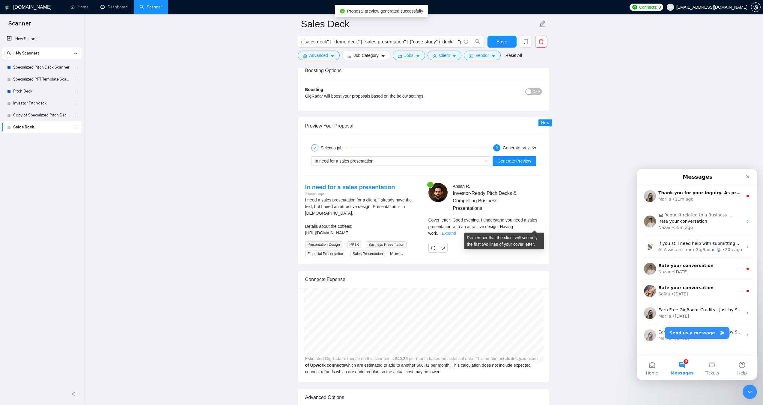
click at [456, 231] on link "Expand" at bounding box center [449, 233] width 14 height 5
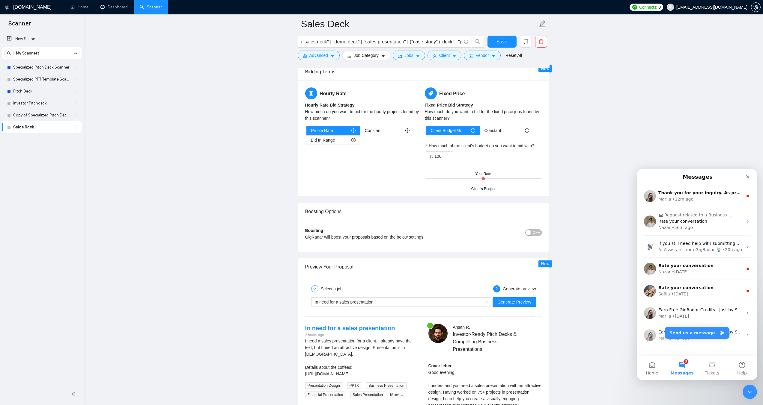
scroll to position [1486, 0]
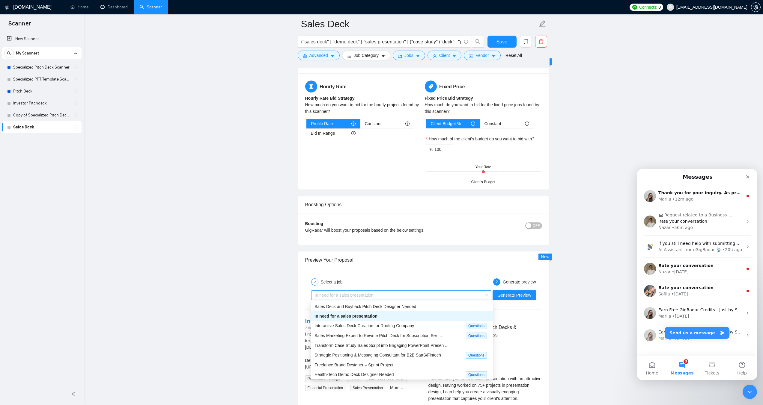
click at [396, 299] on div "In need for a sales presentation" at bounding box center [399, 295] width 168 height 9
click at [399, 328] on span "Interactive Sales Deck Creation for Roofing Company" at bounding box center [363, 326] width 99 height 5
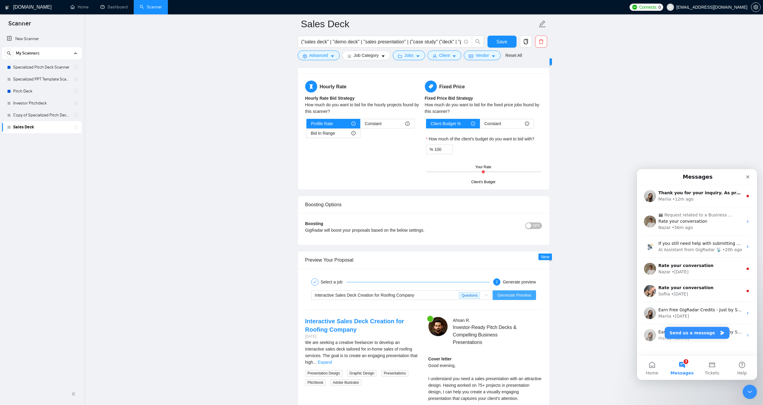
click at [507, 297] on span "Generate Preview" at bounding box center [514, 295] width 34 height 7
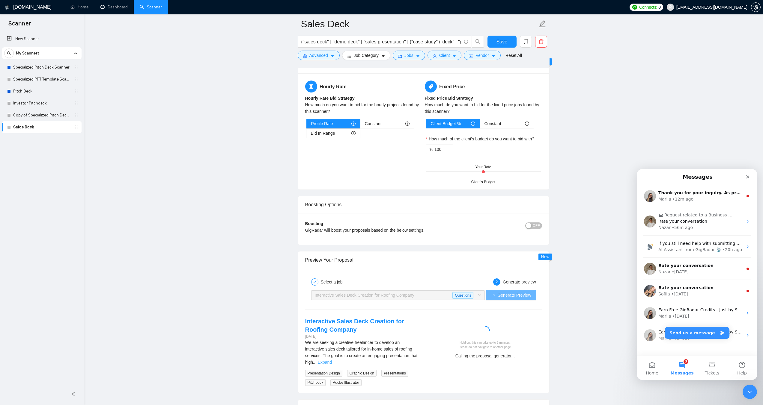
click at [332, 360] on link "Expand" at bounding box center [325, 362] width 14 height 5
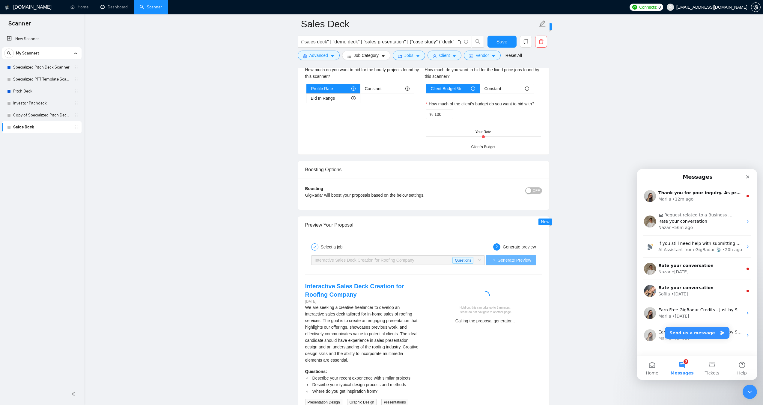
scroll to position [1635, 0]
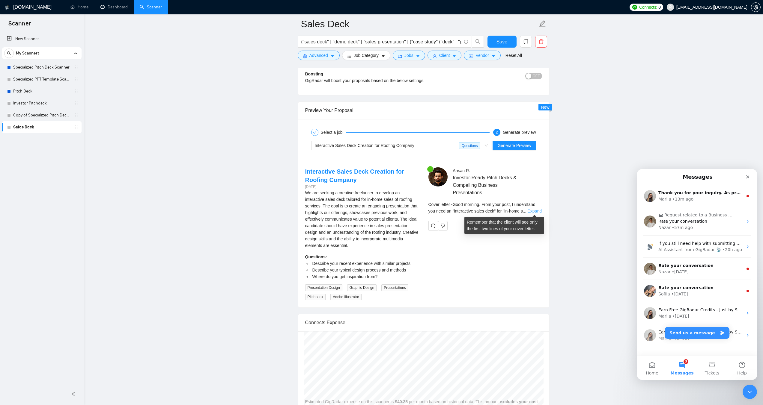
click at [530, 210] on link "Expand" at bounding box center [534, 211] width 14 height 5
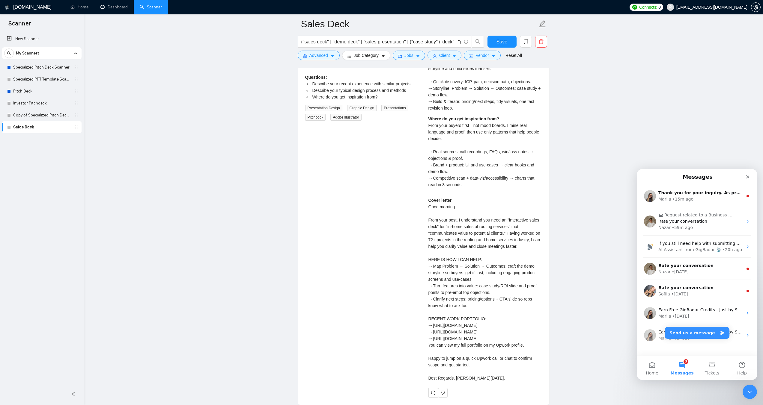
scroll to position [1665, 0]
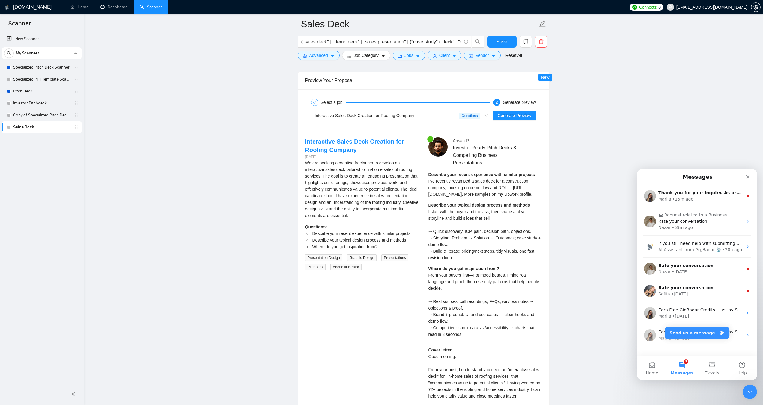
click at [395, 110] on div "Interactive Sales Deck Creation for Roofing Company Questions Generate Preview" at bounding box center [423, 115] width 238 height 14
click at [398, 115] on span "Interactive Sales Deck Creation for Roofing Company" at bounding box center [364, 115] width 99 height 5
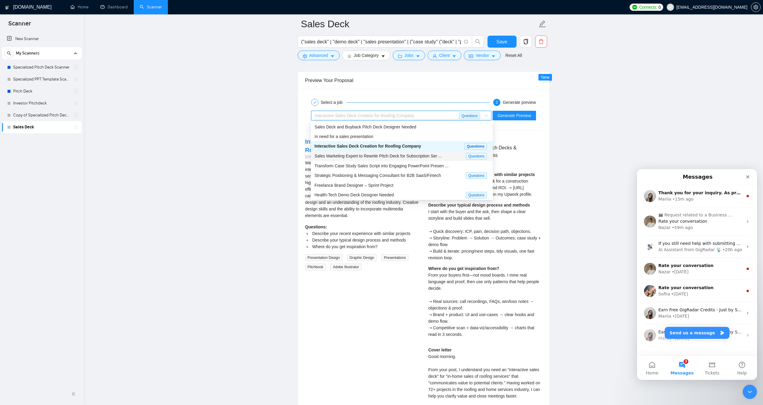
click at [413, 156] on span "Sales Marketing Expert to Rewrite Pitch Deck for Subscription Ser ..." at bounding box center [377, 156] width 127 height 5
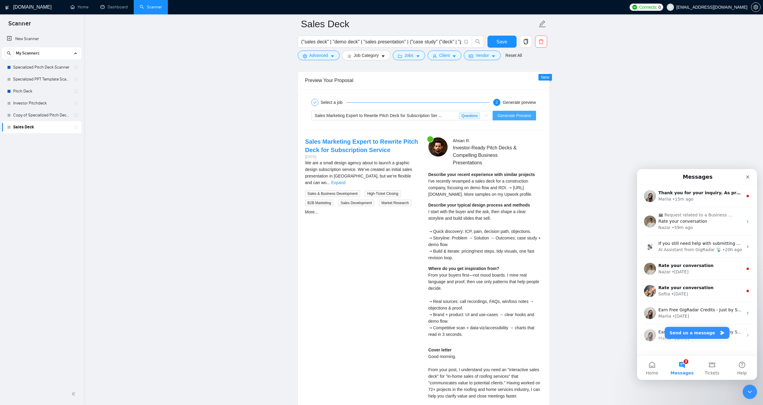
click at [509, 117] on span "Generate Preview" at bounding box center [514, 115] width 34 height 7
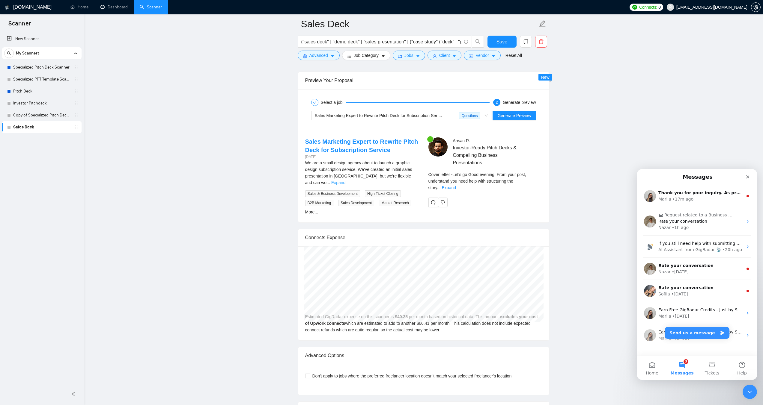
click at [345, 180] on link "Expand" at bounding box center [338, 182] width 14 height 5
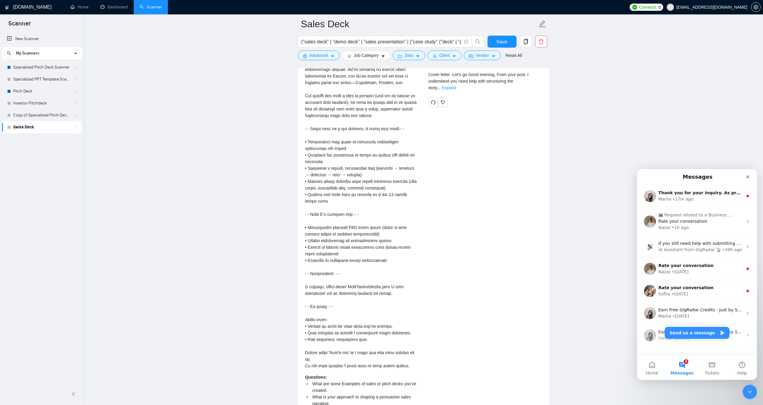
scroll to position [1695, 0]
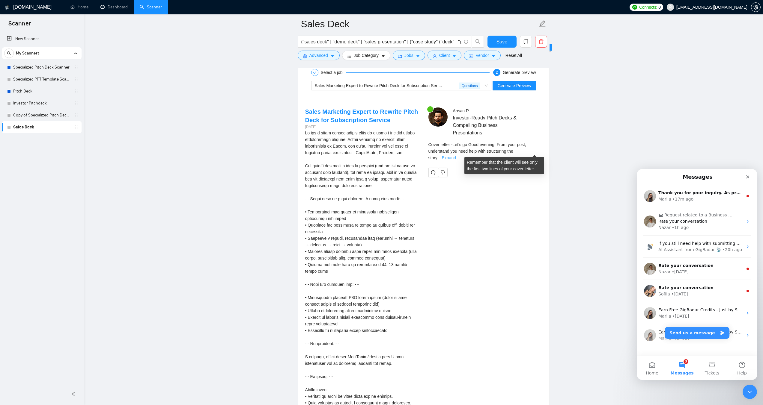
click at [455, 156] on link "Expand" at bounding box center [448, 158] width 14 height 5
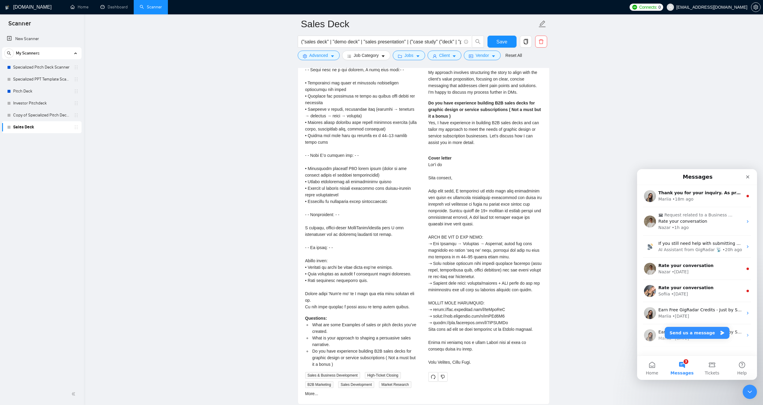
scroll to position [1845, 0]
